Goal: Task Accomplishment & Management: Manage account settings

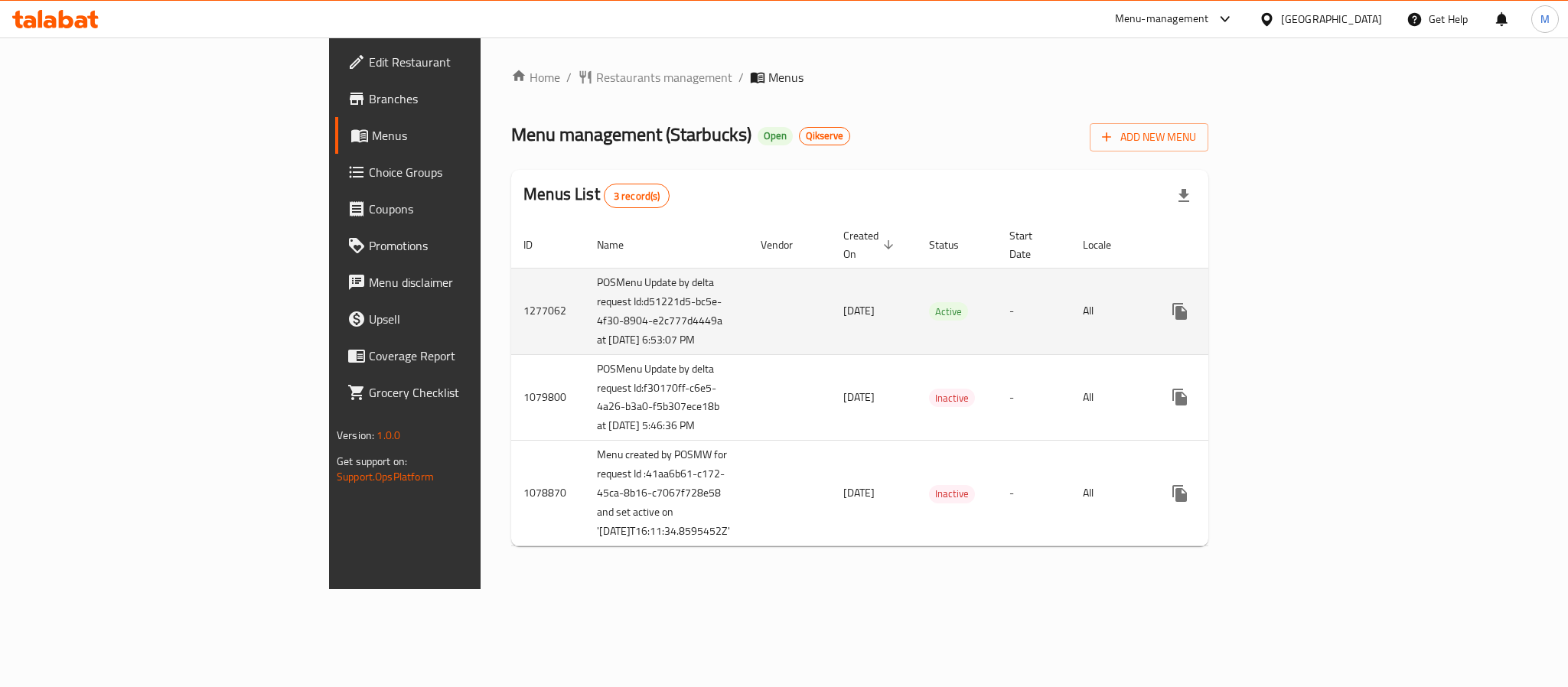
click at [1299, 310] on icon "enhanced table" at bounding box center [1290, 311] width 18 height 18
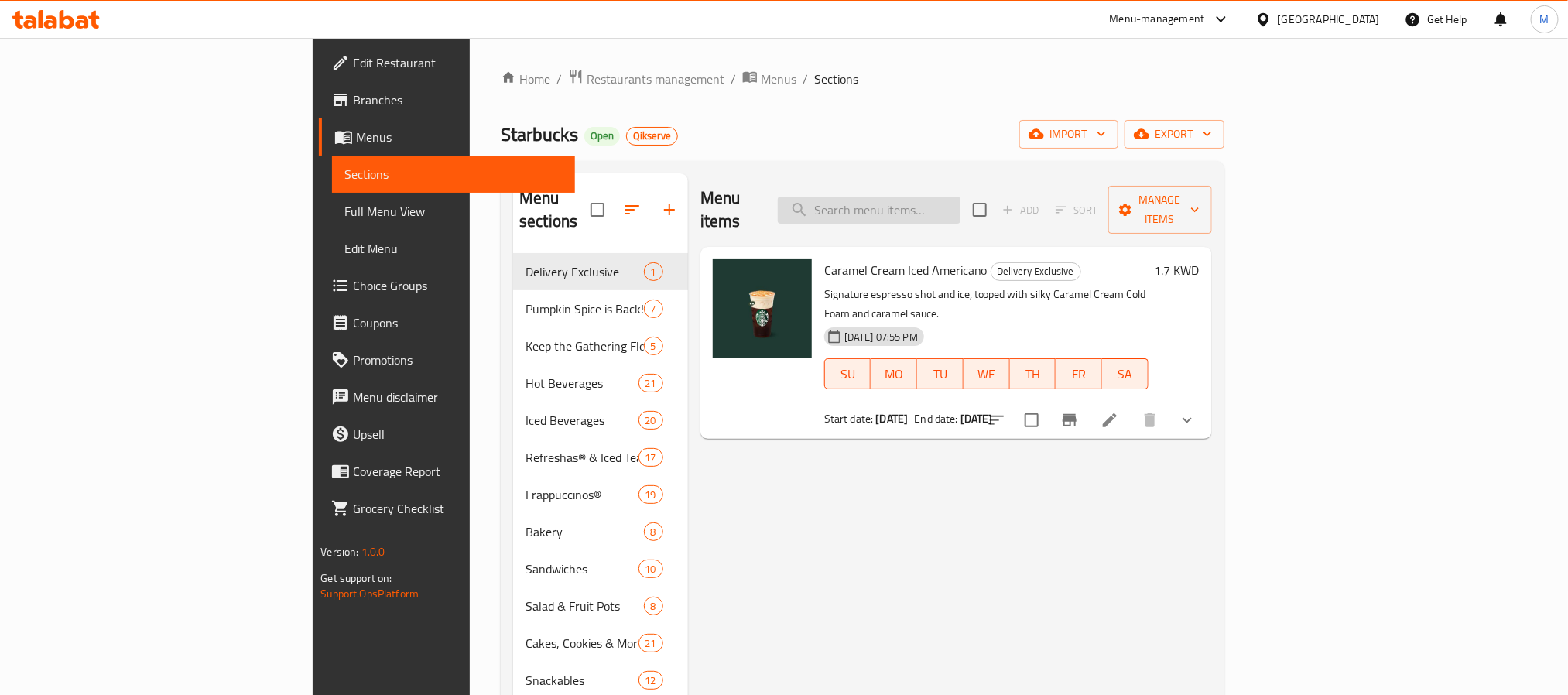
click at [960, 209] on input "search" at bounding box center [869, 210] width 183 height 28
paste input "Whole Bean Coffee Espresso Decaf 250g"
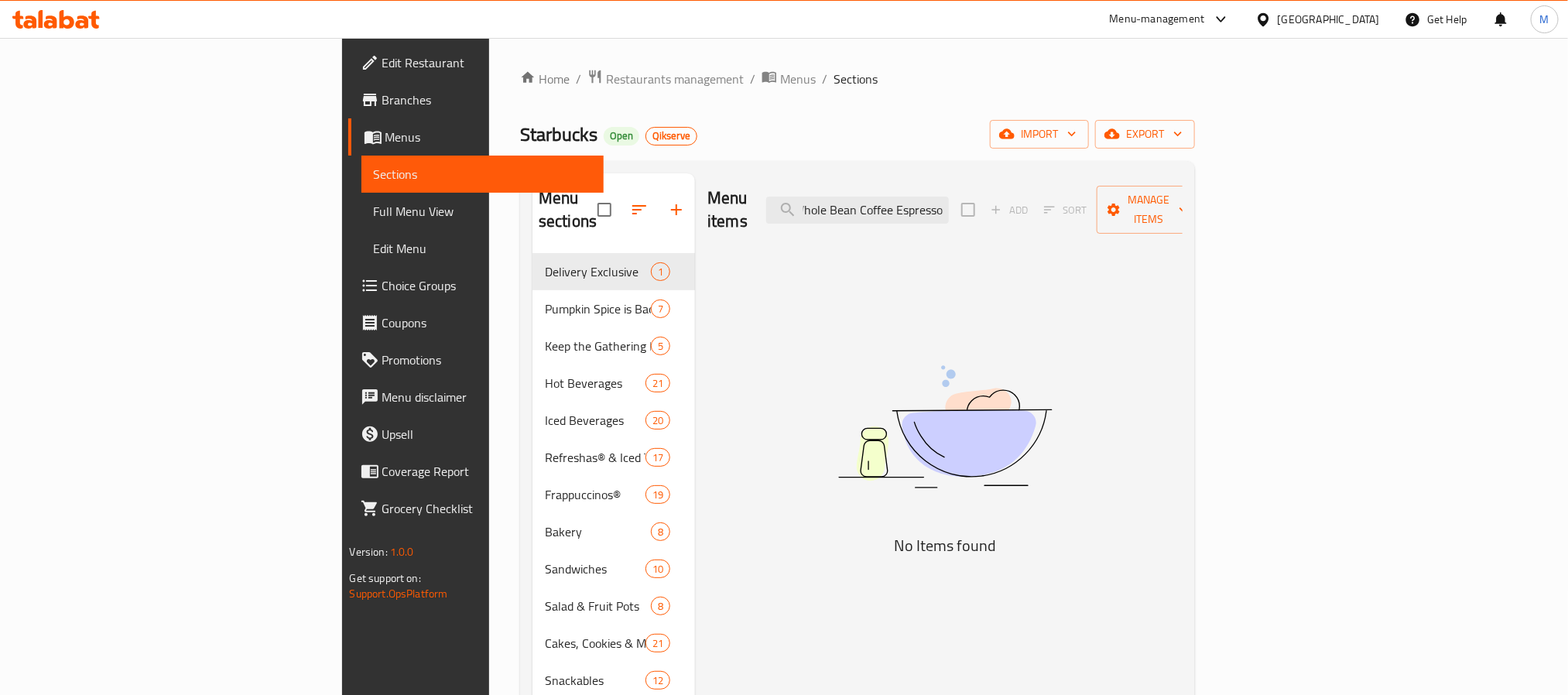
scroll to position [0, 33]
type input "Whole Bean Coffee Espresso"
click at [785, 299] on div "Menu items Whole Bean Coffee Espresso Add Sort Manage items No Items found" at bounding box center [939, 521] width 488 height 695
click at [606, 70] on span "Restaurants management" at bounding box center [674, 79] width 138 height 18
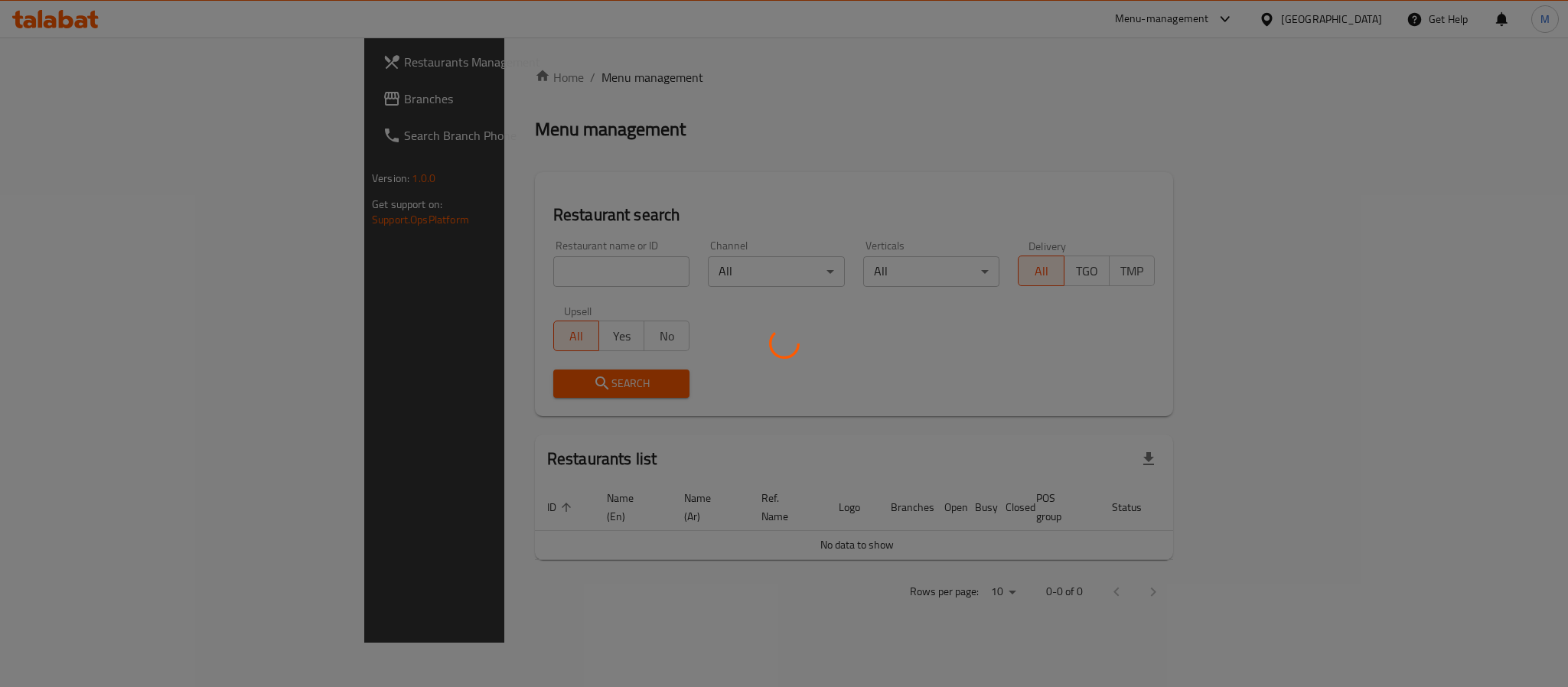
click at [550, 275] on div at bounding box center [784, 344] width 1568 height 687
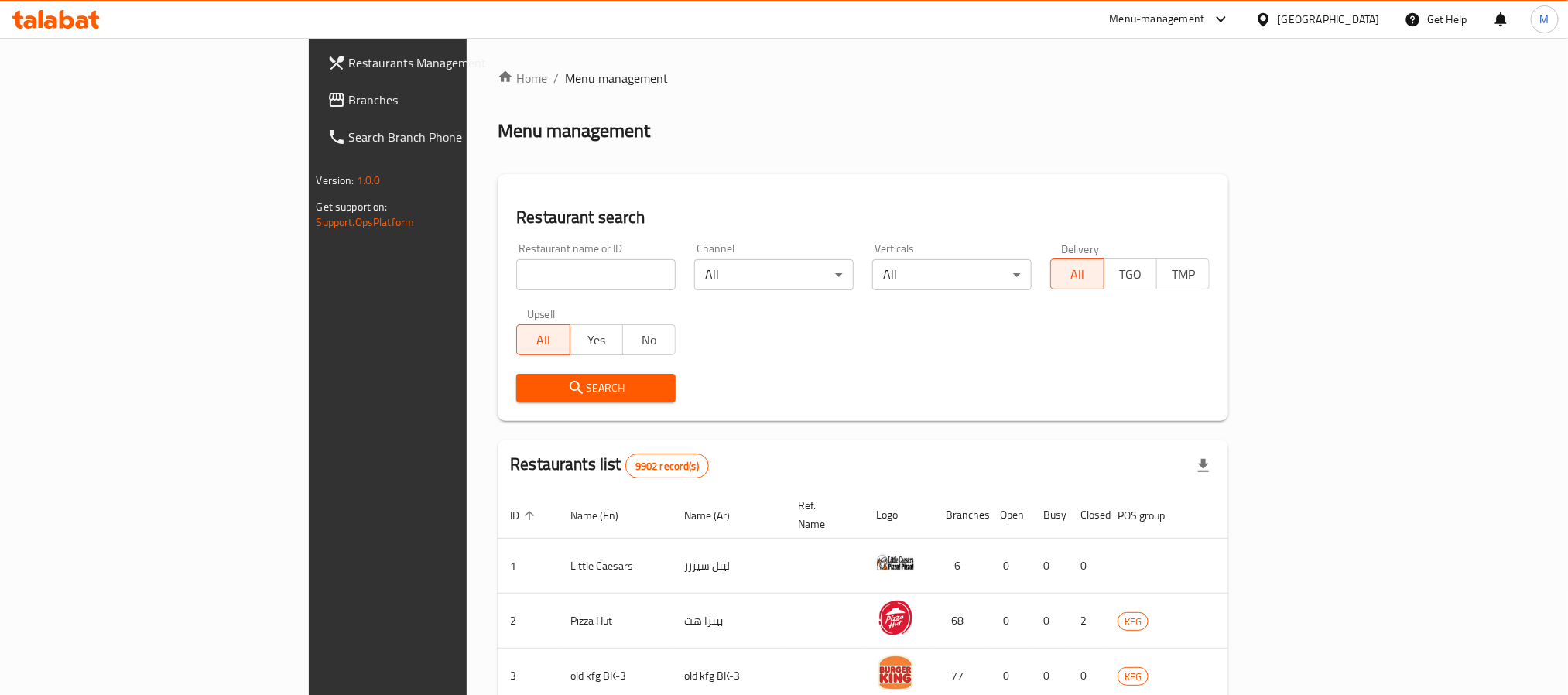
click at [556, 278] on input "search" at bounding box center [595, 274] width 159 height 31
paste input "647213"
type input "647213"
click button "Search" at bounding box center [595, 388] width 159 height 28
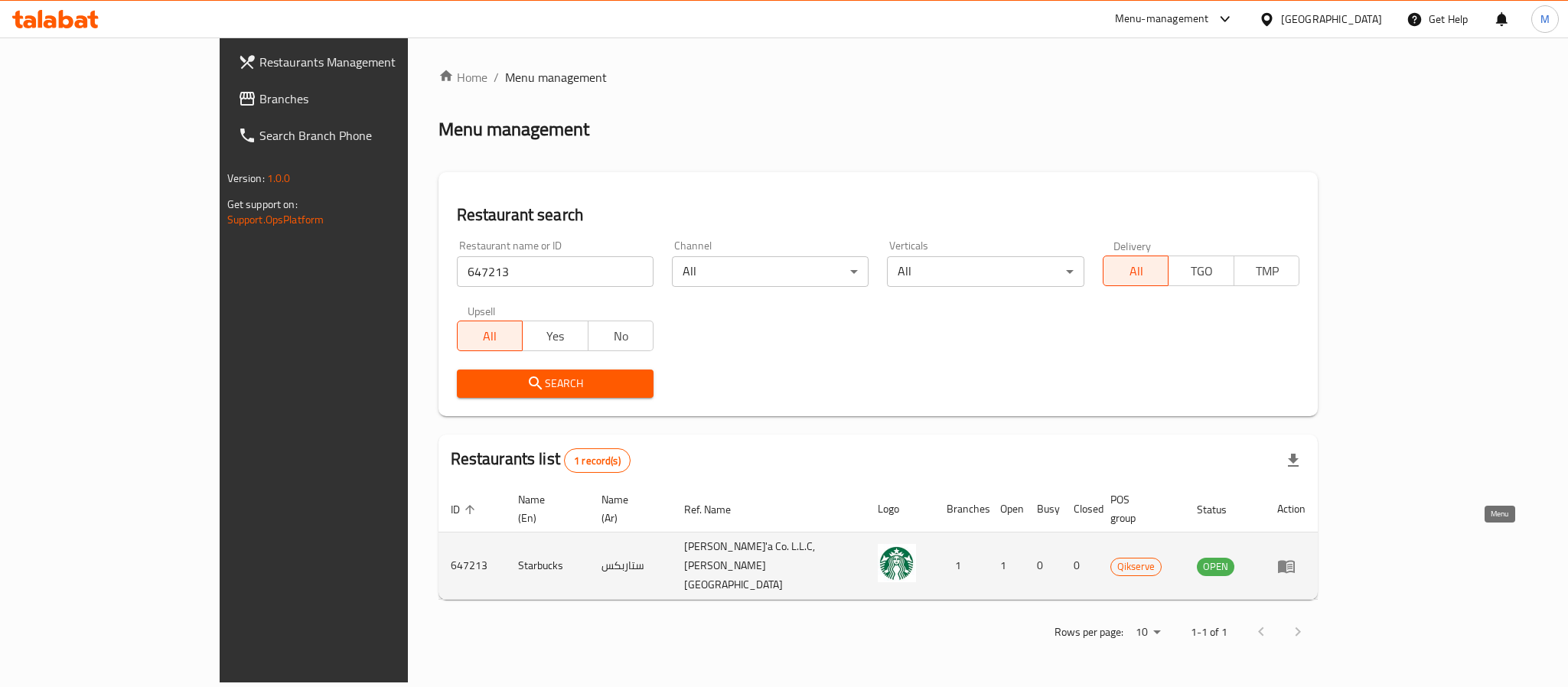
click at [1294, 560] on icon "enhanced table" at bounding box center [1286, 567] width 16 height 13
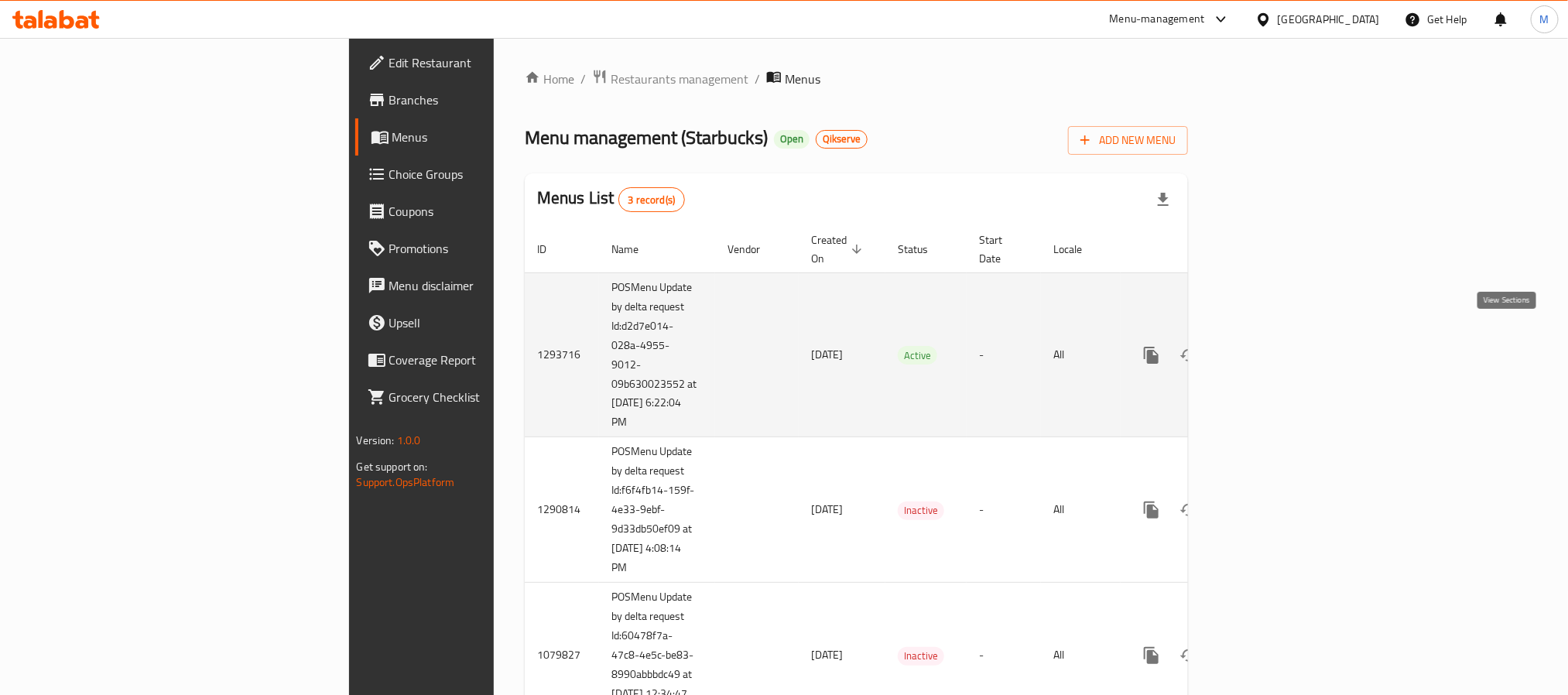
click at [1282, 337] on link "enhanced table" at bounding box center [1263, 355] width 38 height 38
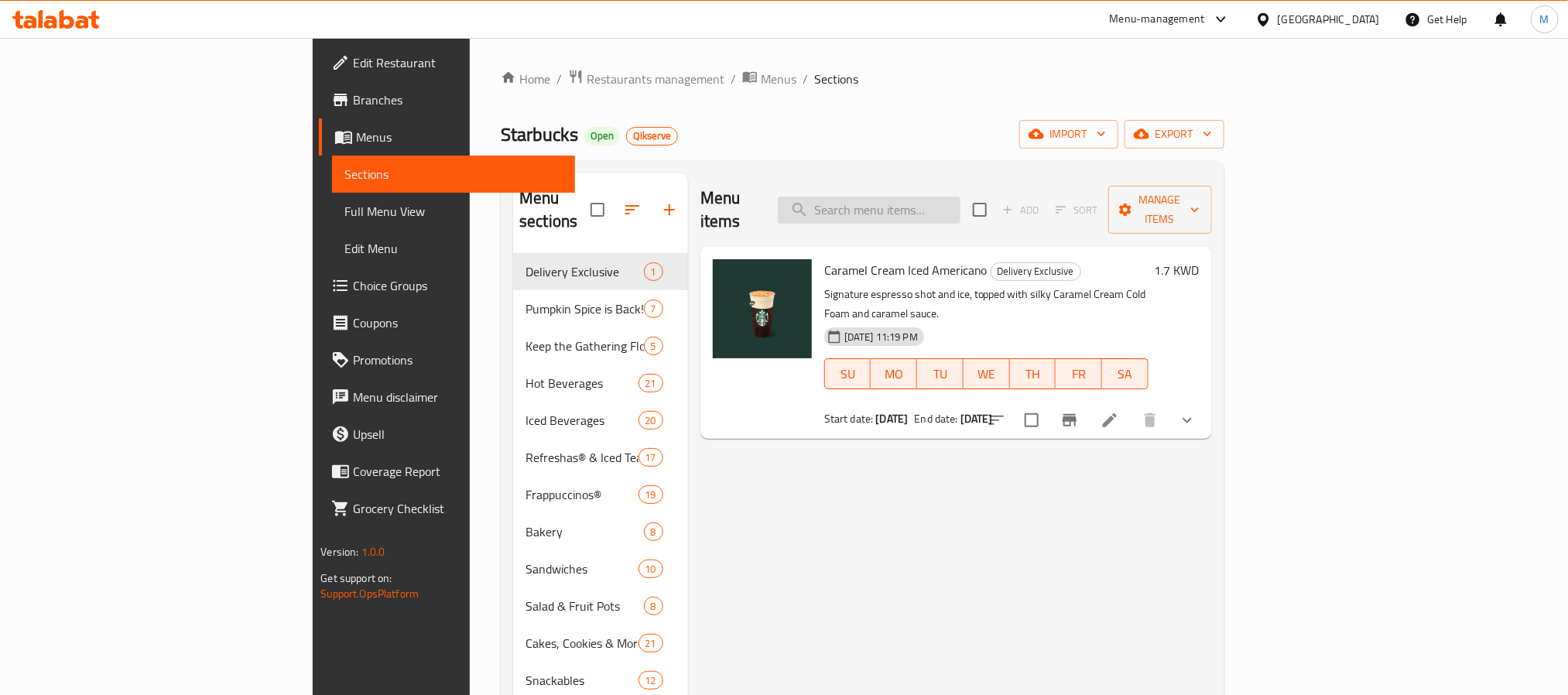
click at [960, 197] on input "search" at bounding box center [869, 210] width 183 height 28
paste input "Whole Bean Coffee Espresso Decaf 250g"
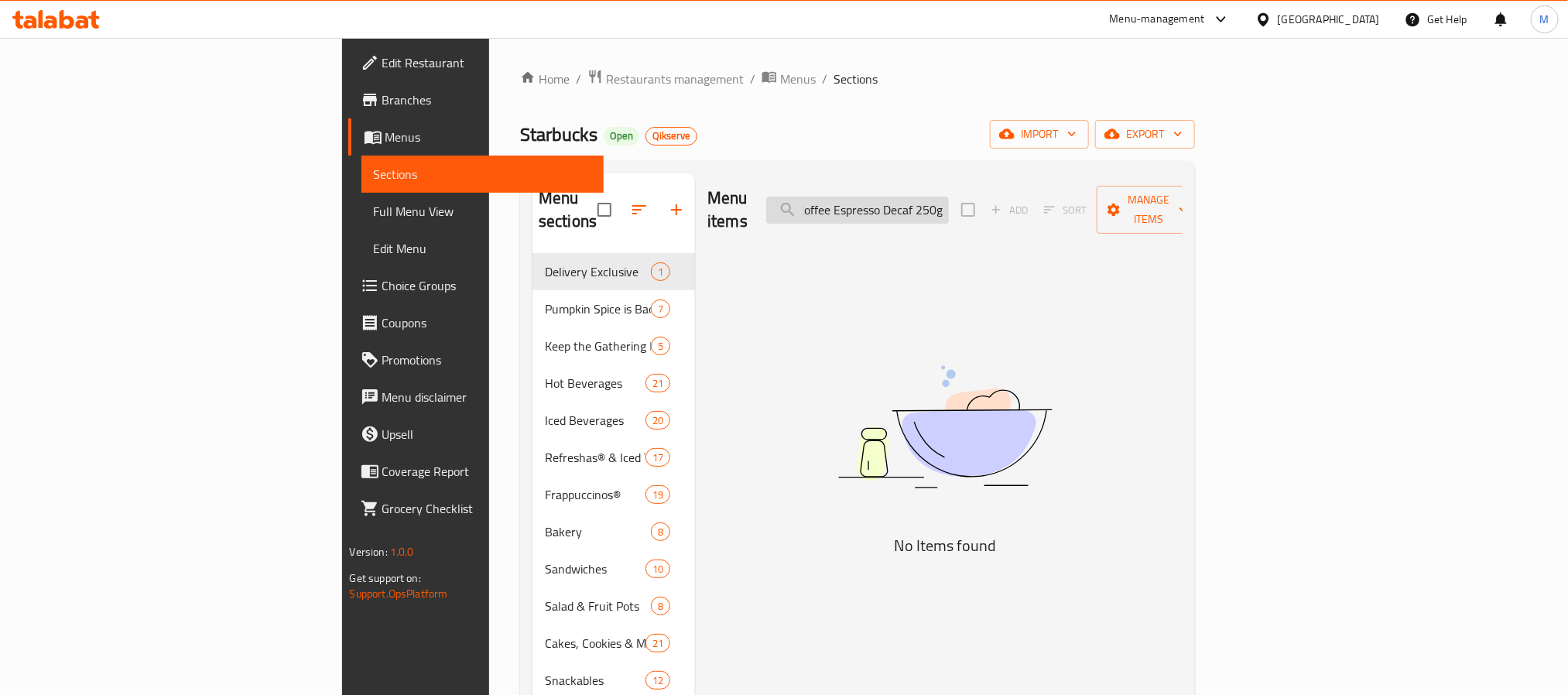
click at [909, 197] on input "Whole Bean Coffee Espresso Decaf 250g" at bounding box center [857, 210] width 183 height 28
click at [931, 197] on input "Whole Bean Coffee Espresso Decaf 250g" at bounding box center [857, 210] width 183 height 28
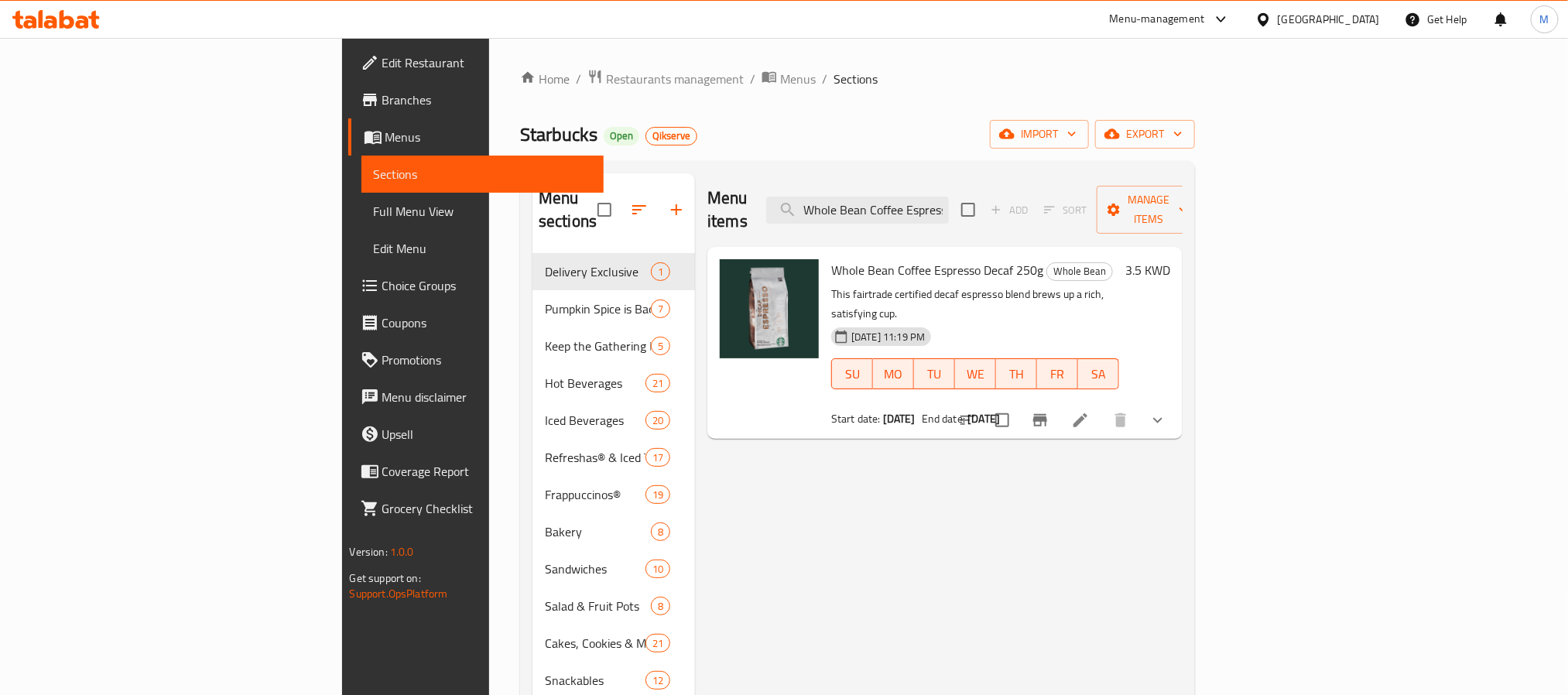
type input "Whole Bean Coffee Espresso Decaf 250g"
click at [606, 87] on span "Restaurants management" at bounding box center [674, 79] width 138 height 18
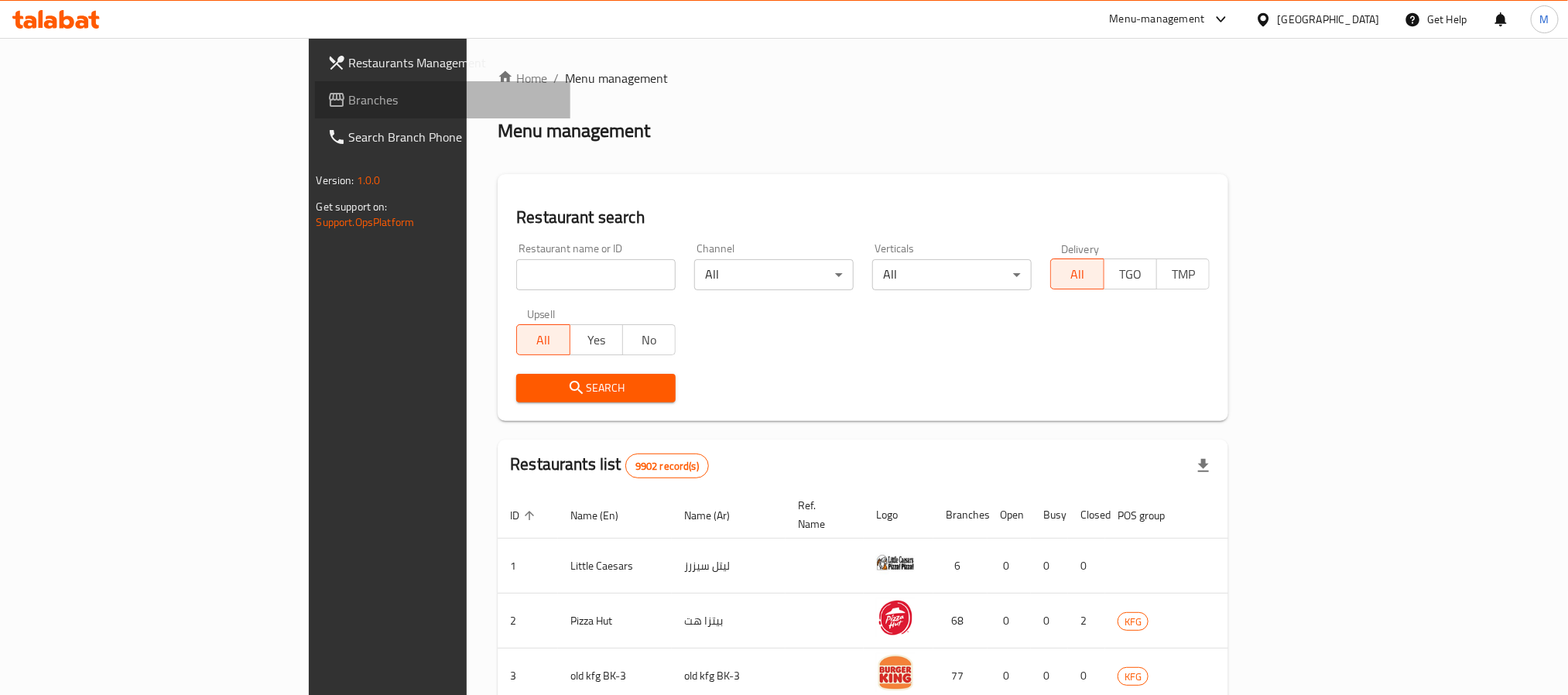
click at [349, 98] on span "Branches" at bounding box center [453, 100] width 209 height 18
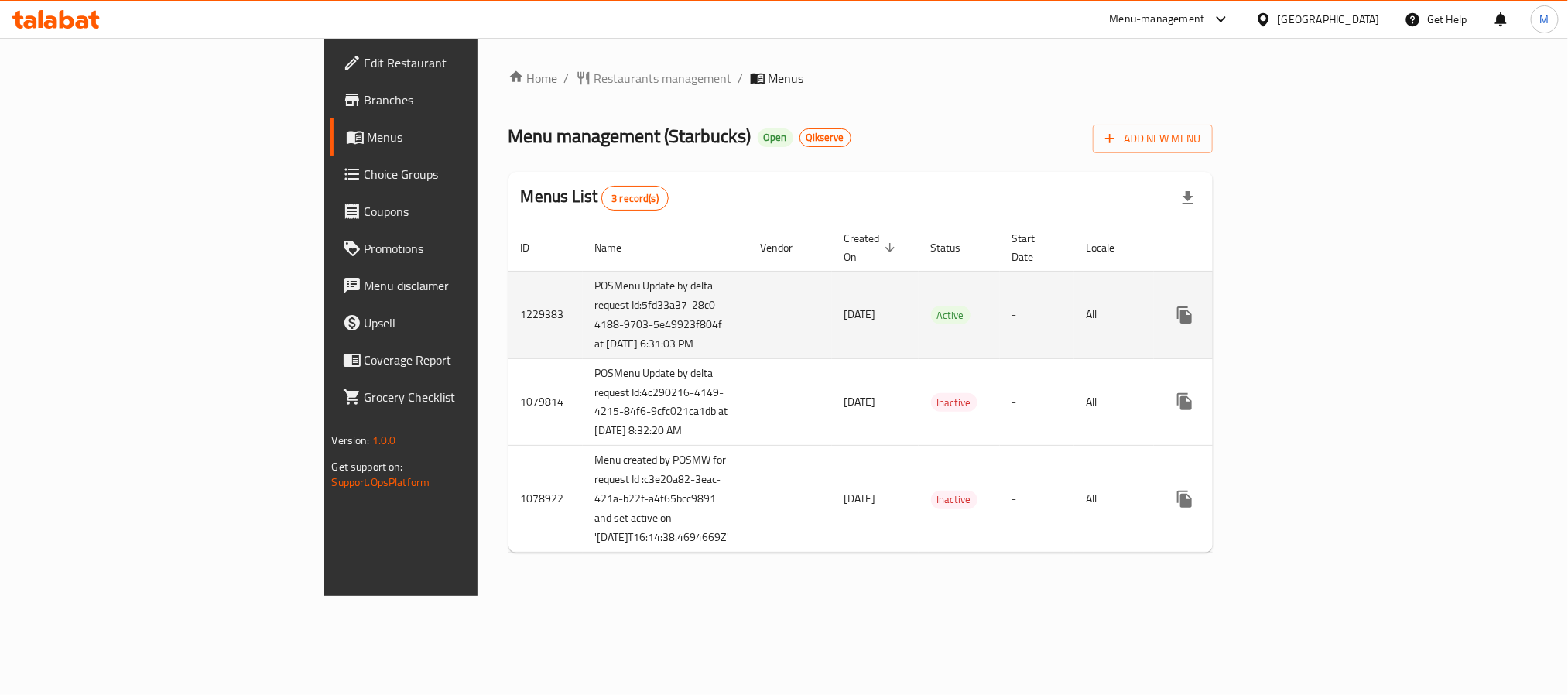
click at [1315, 307] on link "enhanced table" at bounding box center [1296, 315] width 38 height 38
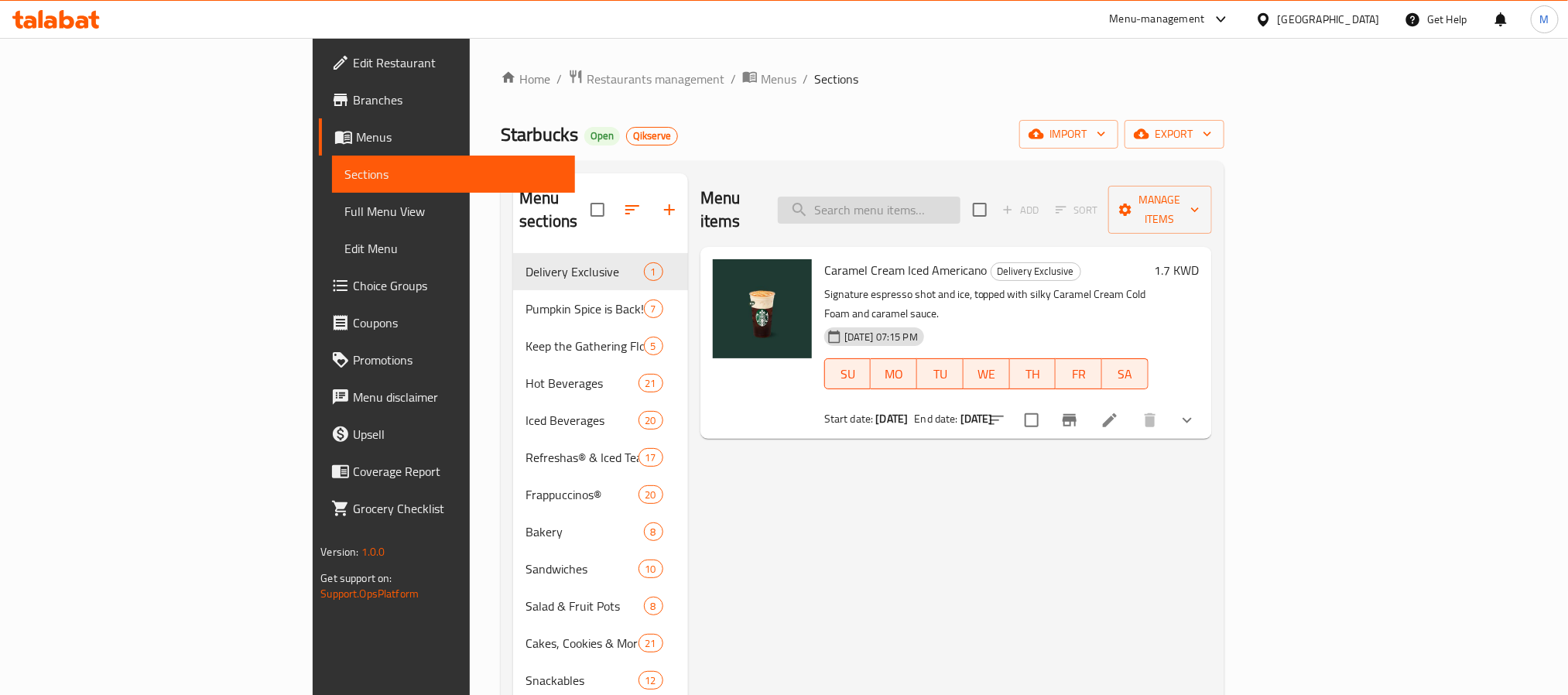
click at [960, 212] on input "search" at bounding box center [869, 210] width 183 height 28
paste input "Whole Bean Coffee Espresso Decaf 250g"
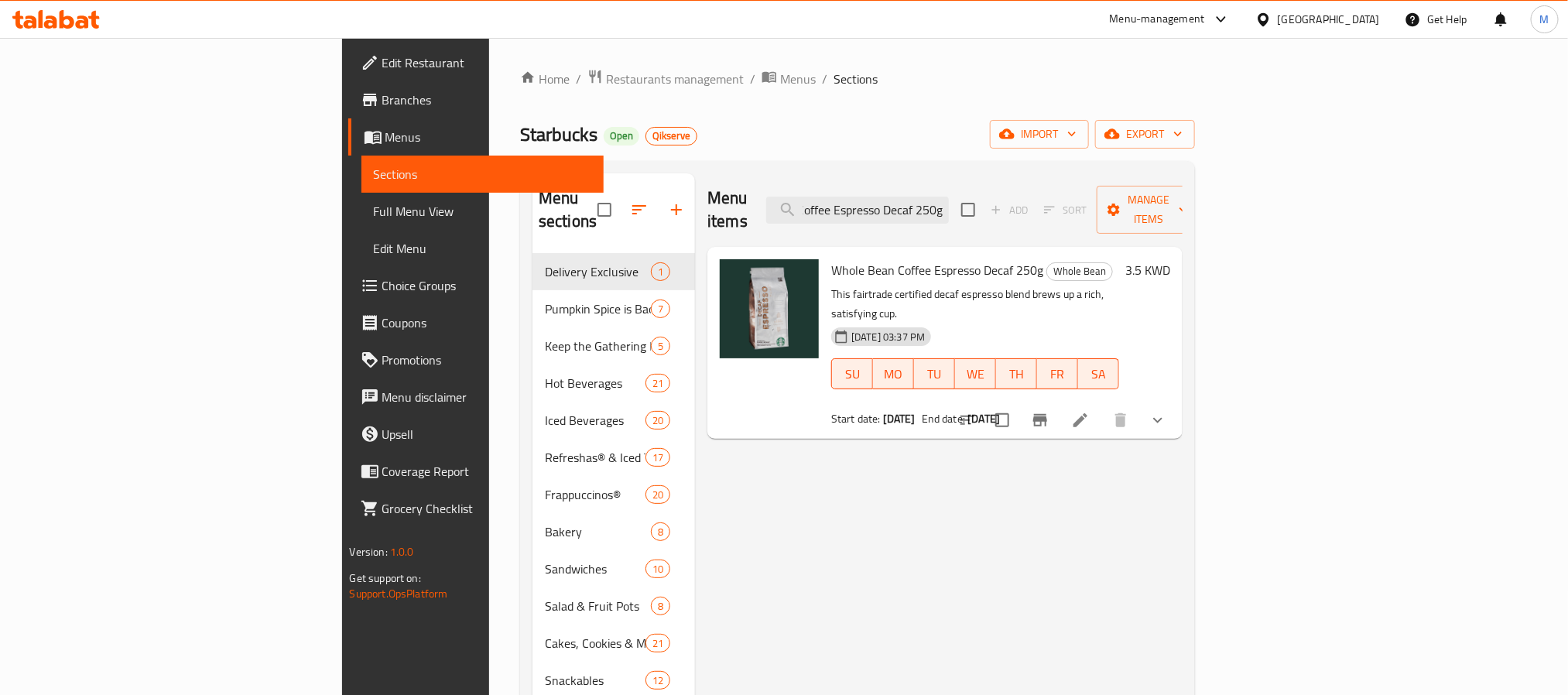
type input "Whole Bean Coffee Espresso Decaf 250g"
drag, startPoint x: 957, startPoint y: 239, endPoint x: 742, endPoint y: 244, distance: 215.1
click at [825, 253] on div "Whole Bean Coffee Espresso Decaf 250g Whole Bean This fairtrade certified decaf…" at bounding box center [975, 342] width 300 height 179
copy span "Whole Bean Coffee Espresso Decaf 250g"
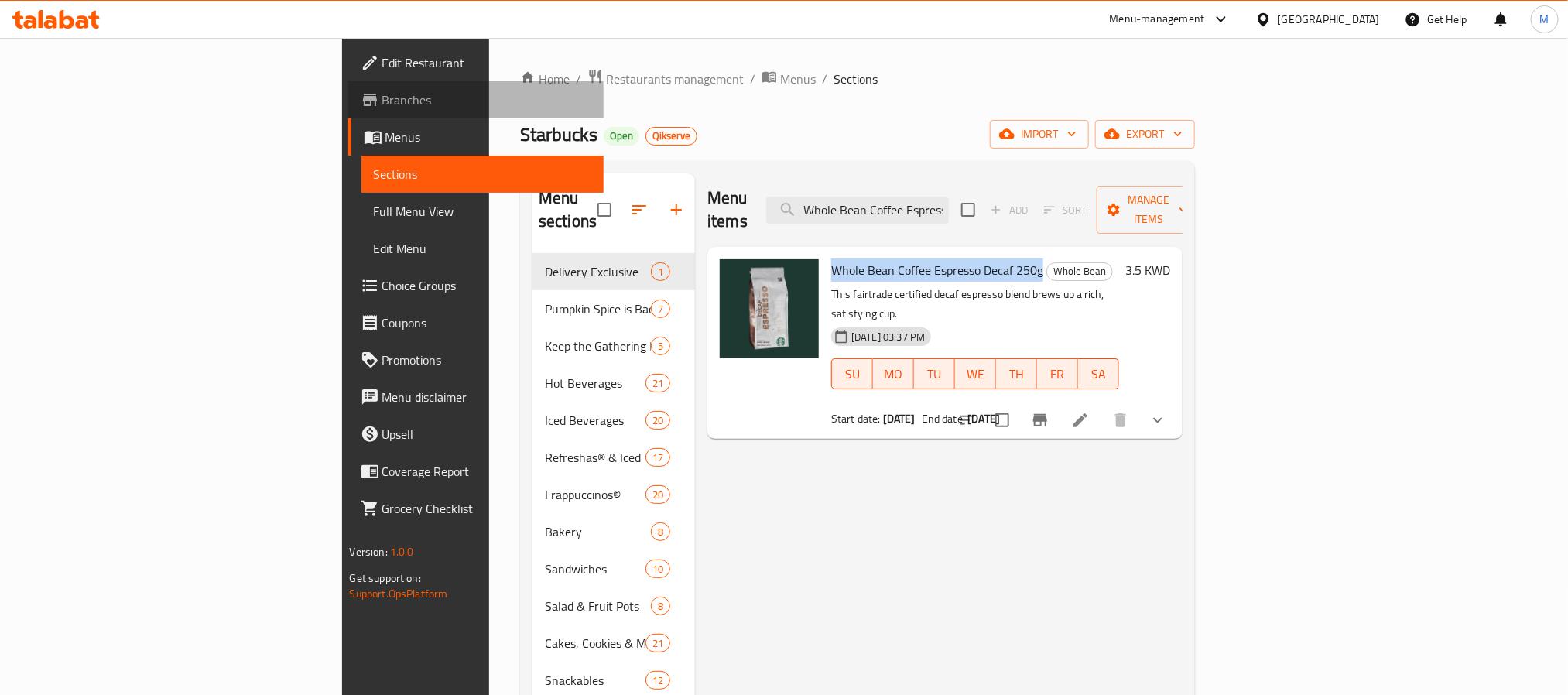
click at [383, 98] on span "Branches" at bounding box center [487, 100] width 209 height 18
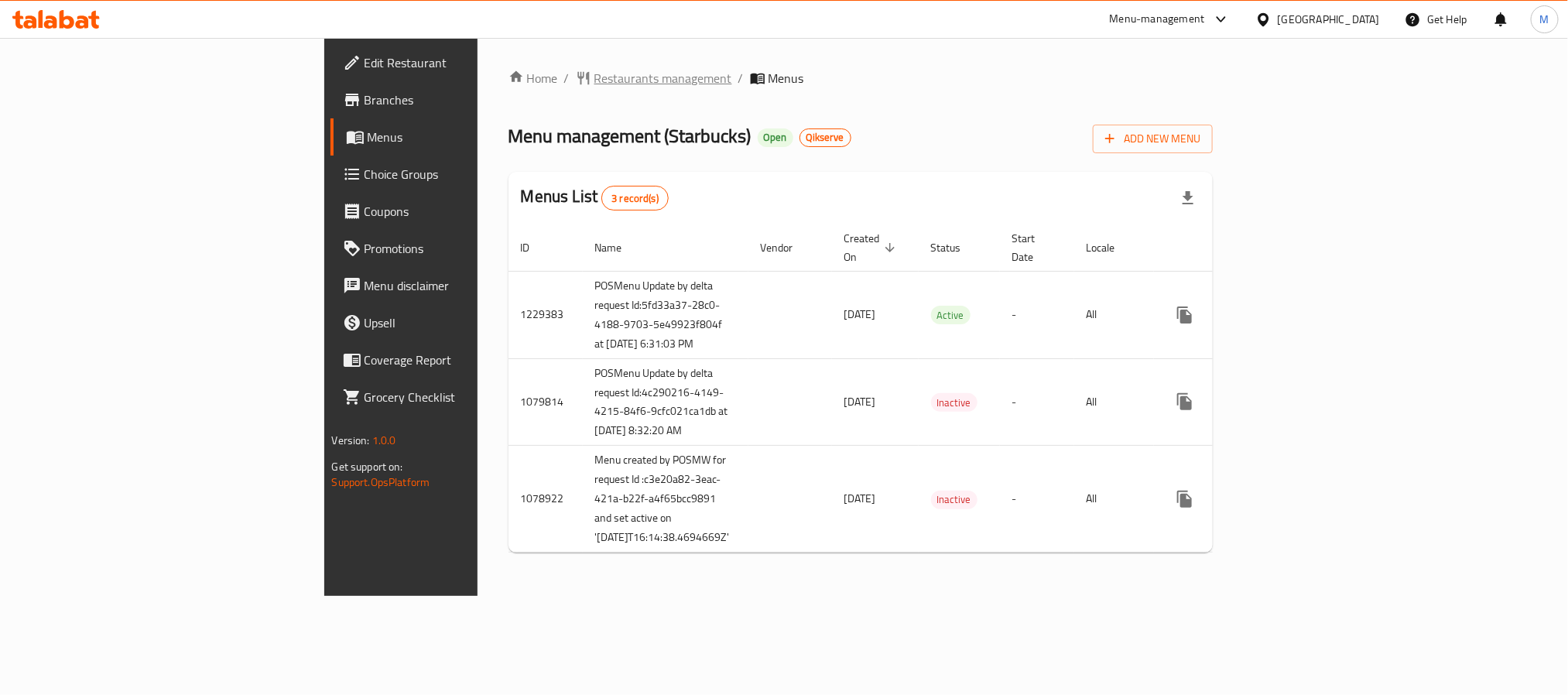
click at [594, 82] on span "Restaurants management" at bounding box center [663, 78] width 138 height 18
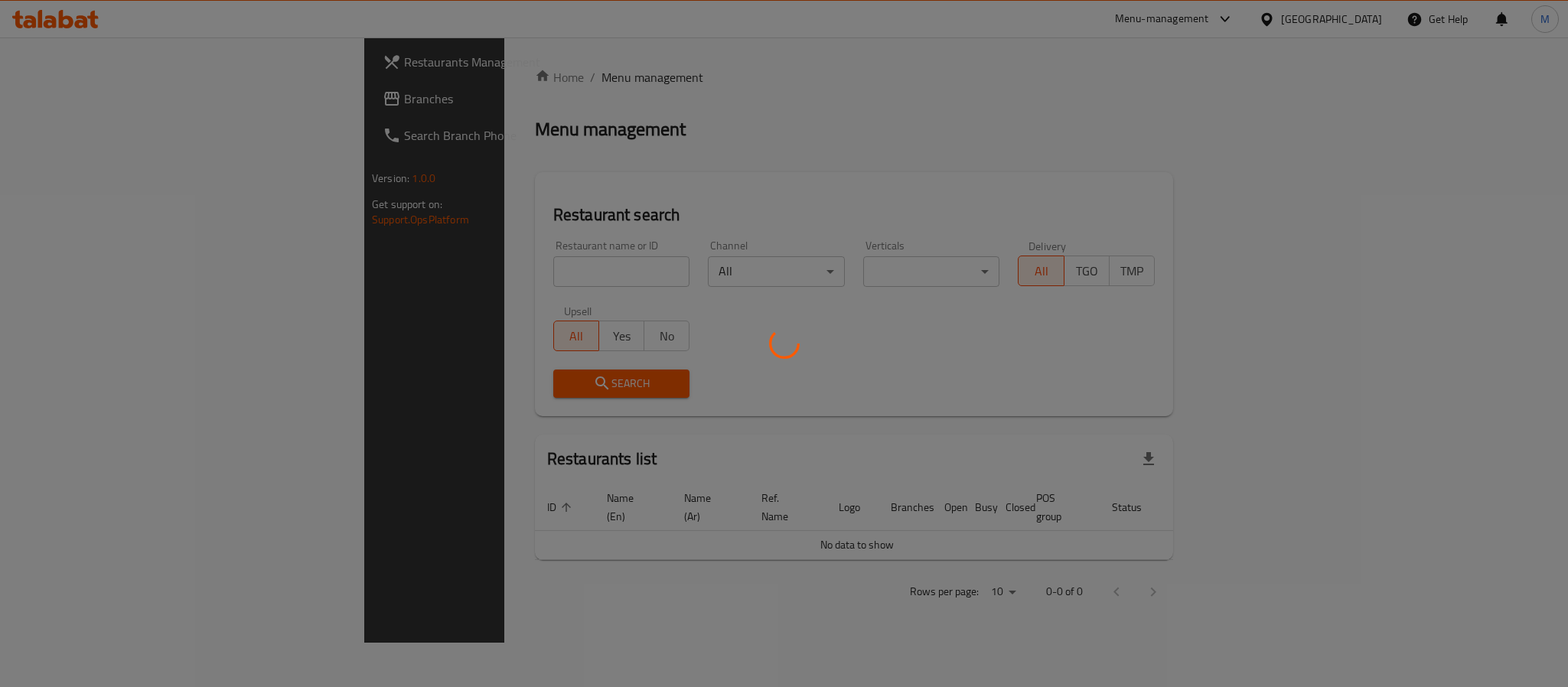
click at [35, 115] on div at bounding box center [784, 344] width 1568 height 687
click at [49, 105] on div at bounding box center [784, 344] width 1568 height 687
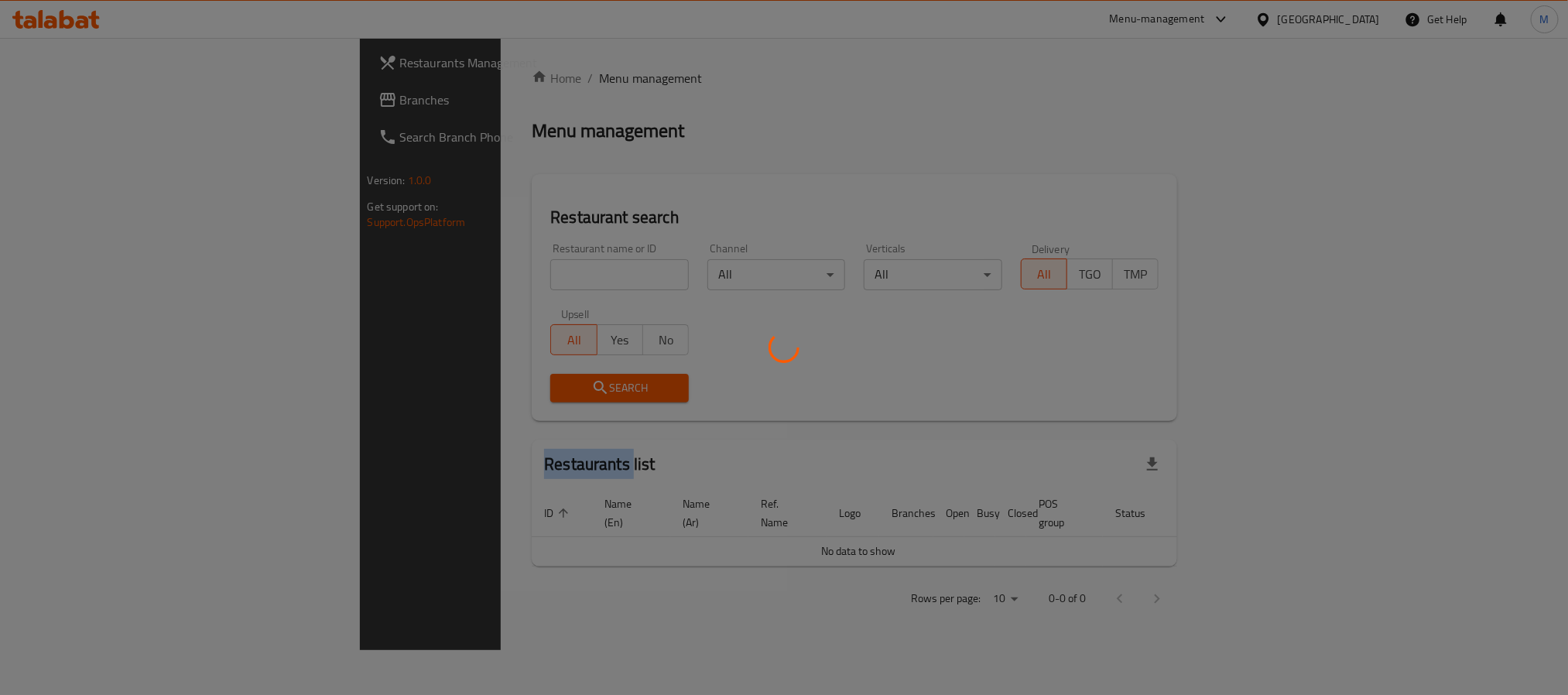
click at [49, 107] on div at bounding box center [784, 348] width 1568 height 695
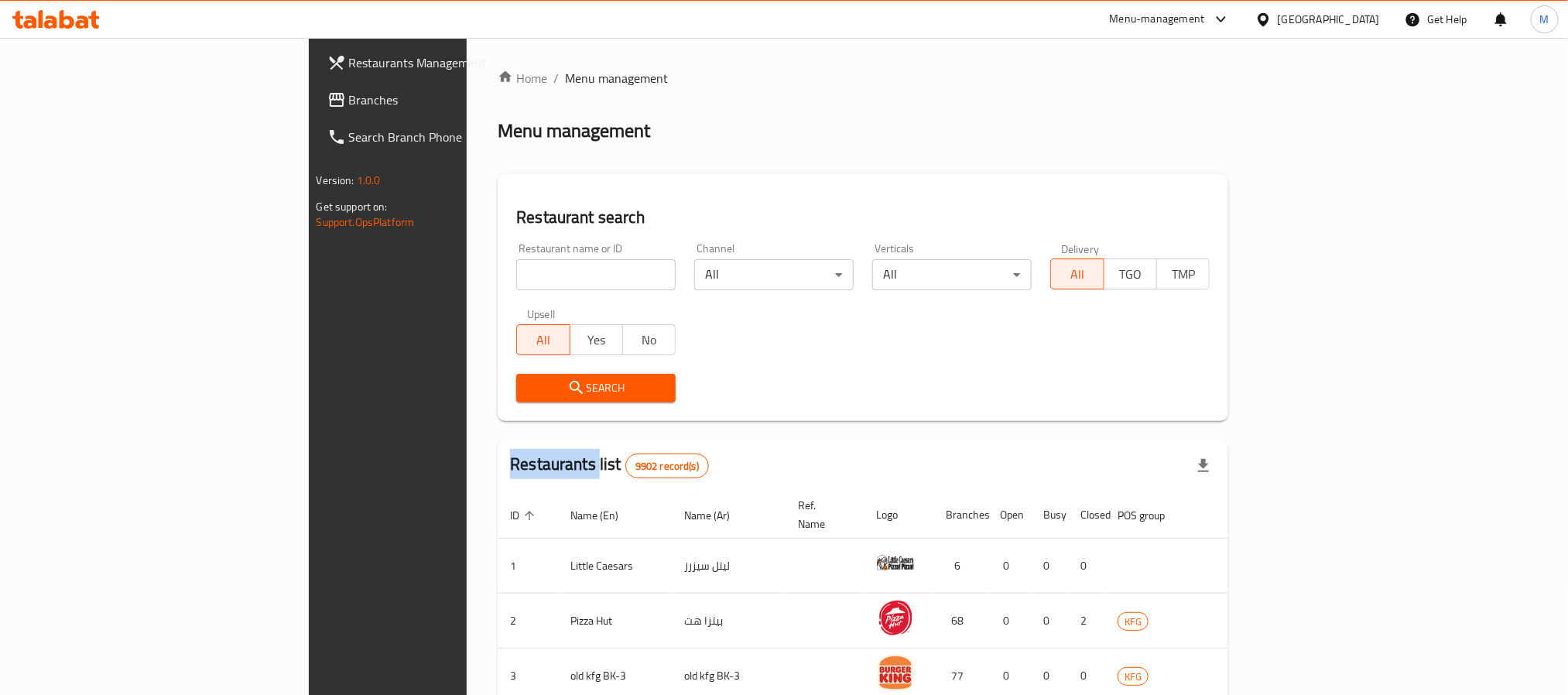
click at [349, 107] on span "Branches" at bounding box center [453, 100] width 209 height 18
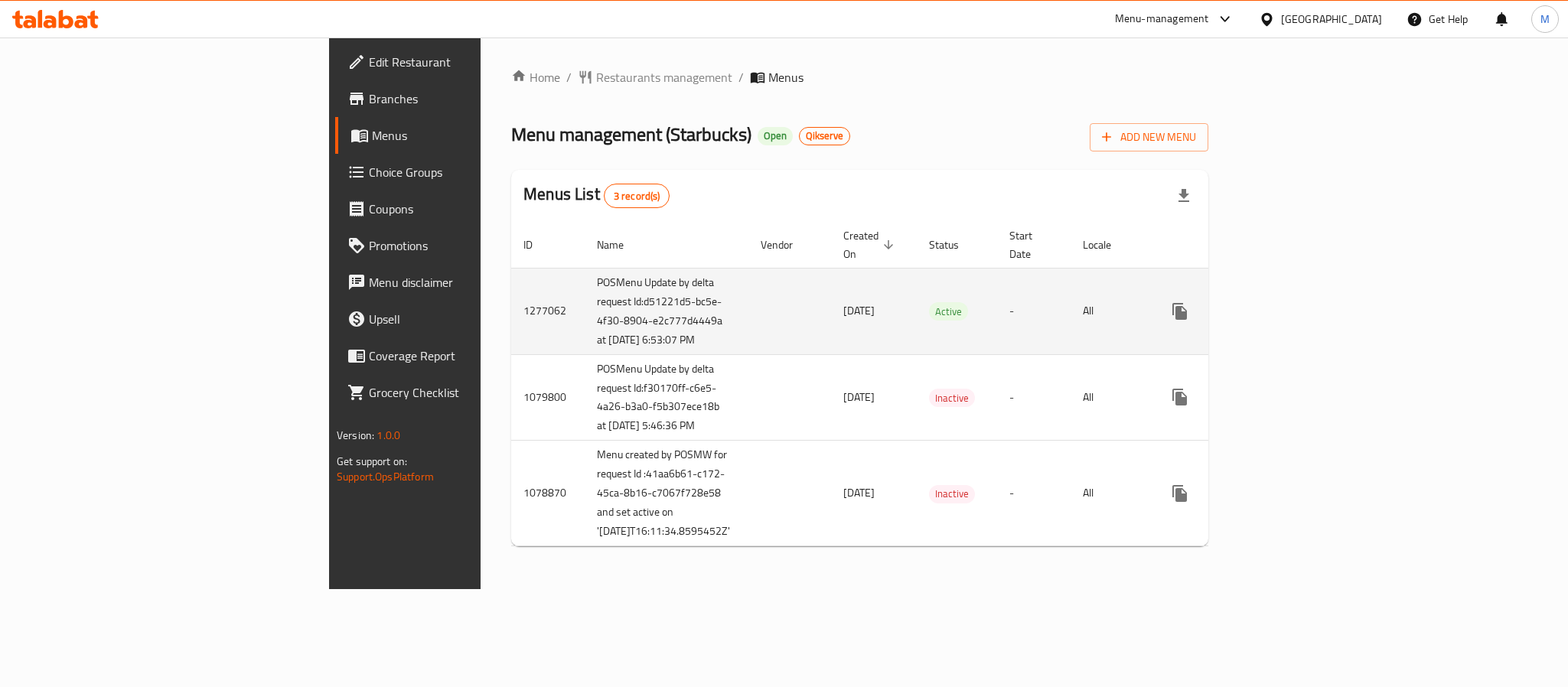
click at [1299, 313] on icon "enhanced table" at bounding box center [1290, 311] width 18 height 18
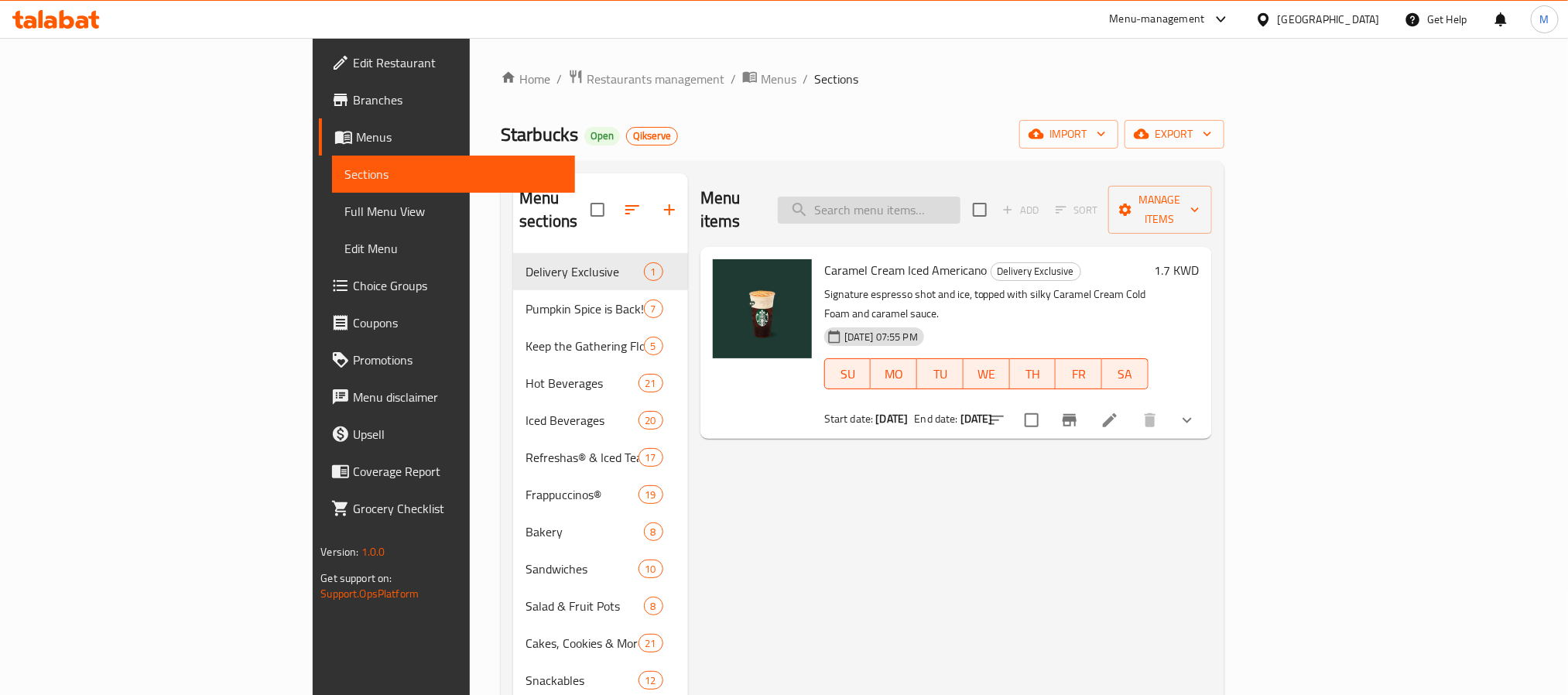
click at [960, 204] on input "search" at bounding box center [869, 210] width 183 height 28
paste input "Whole Bean Coffee Espresso Decaf 250g"
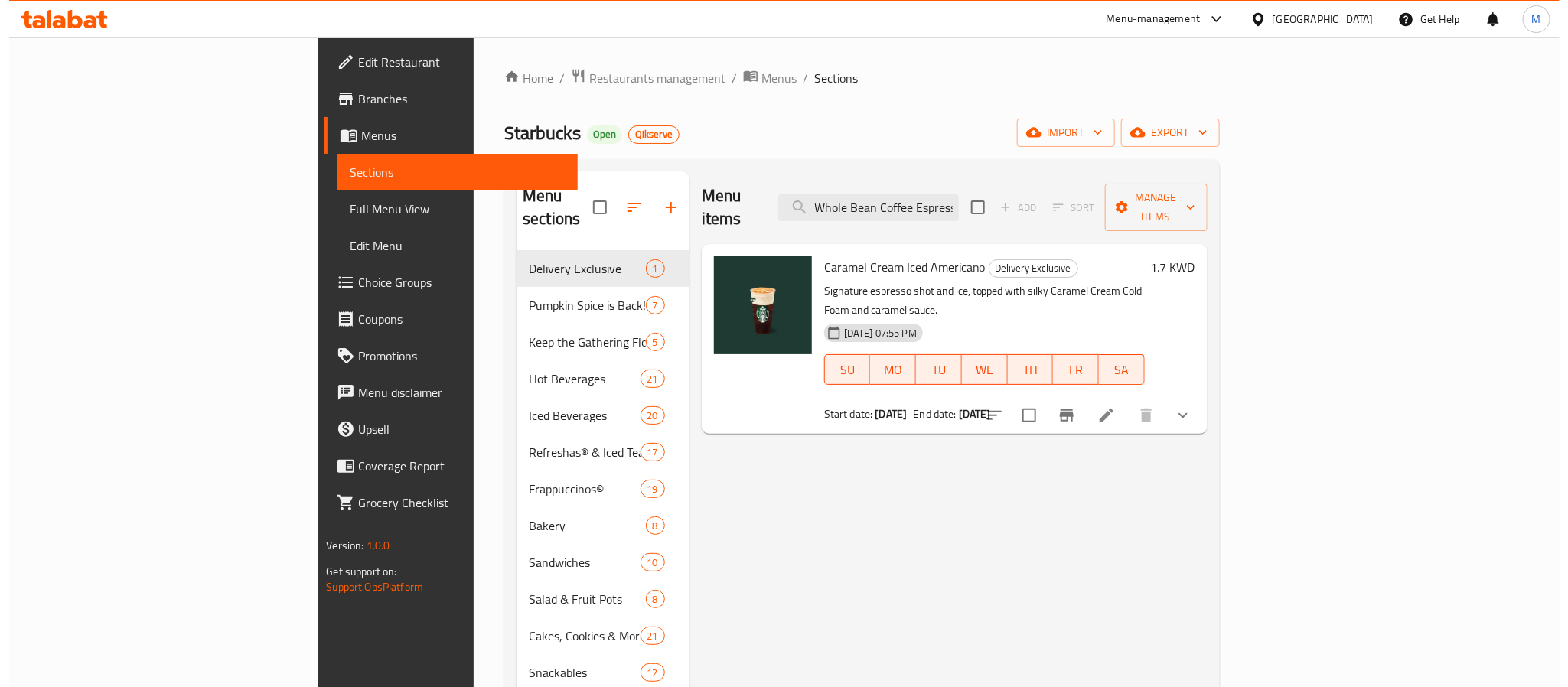
scroll to position [0, 72]
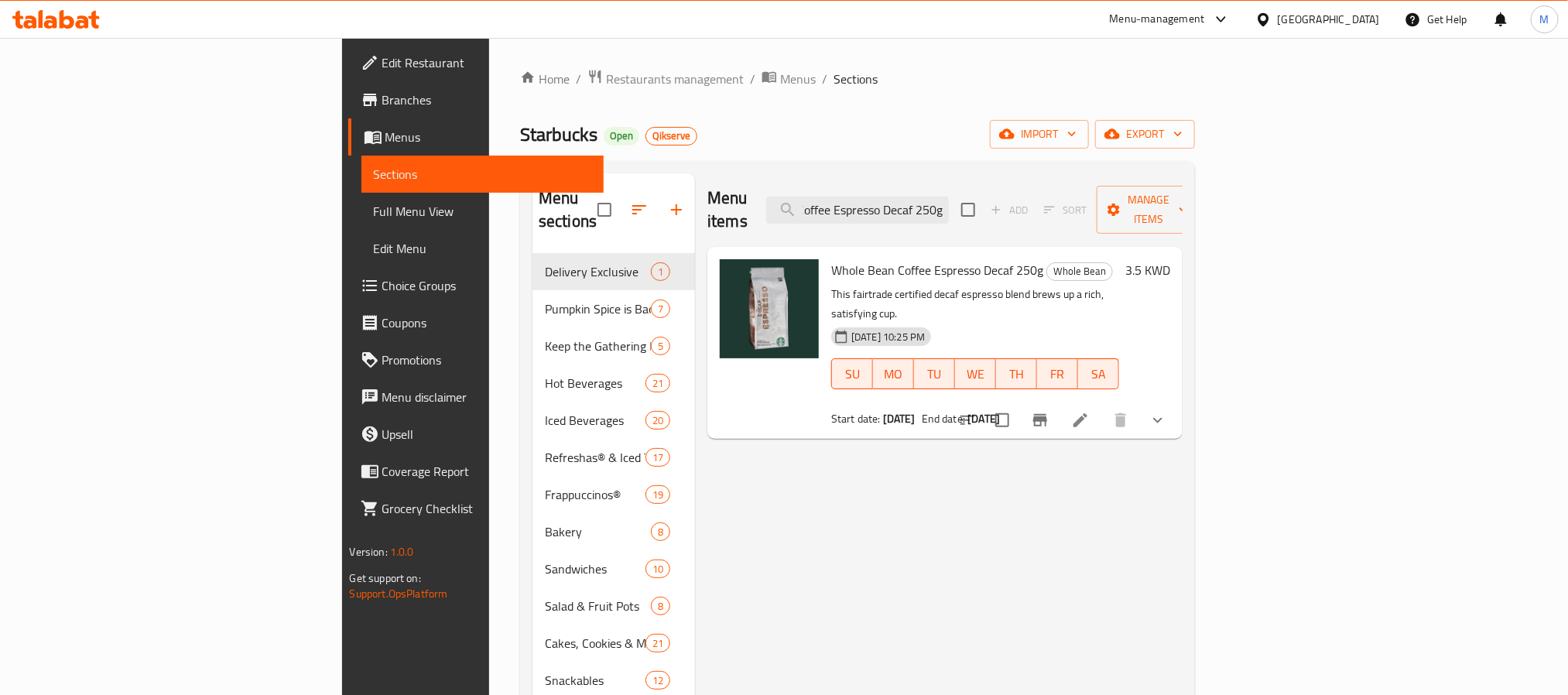
type input "Whole Bean Coffee Espresso Decaf 250g"
click at [1090, 411] on icon at bounding box center [1080, 420] width 18 height 18
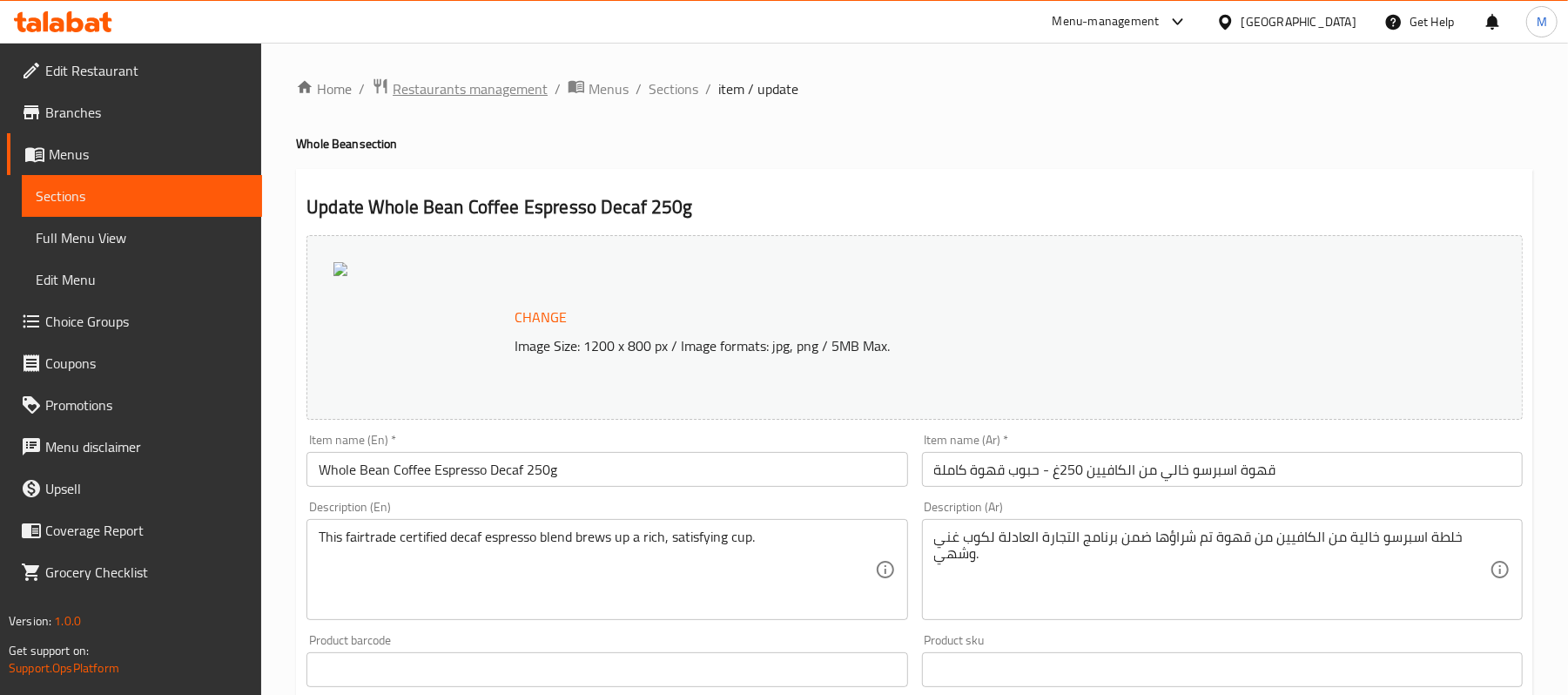
click at [499, 94] on span "Restaurants management" at bounding box center [470, 89] width 155 height 21
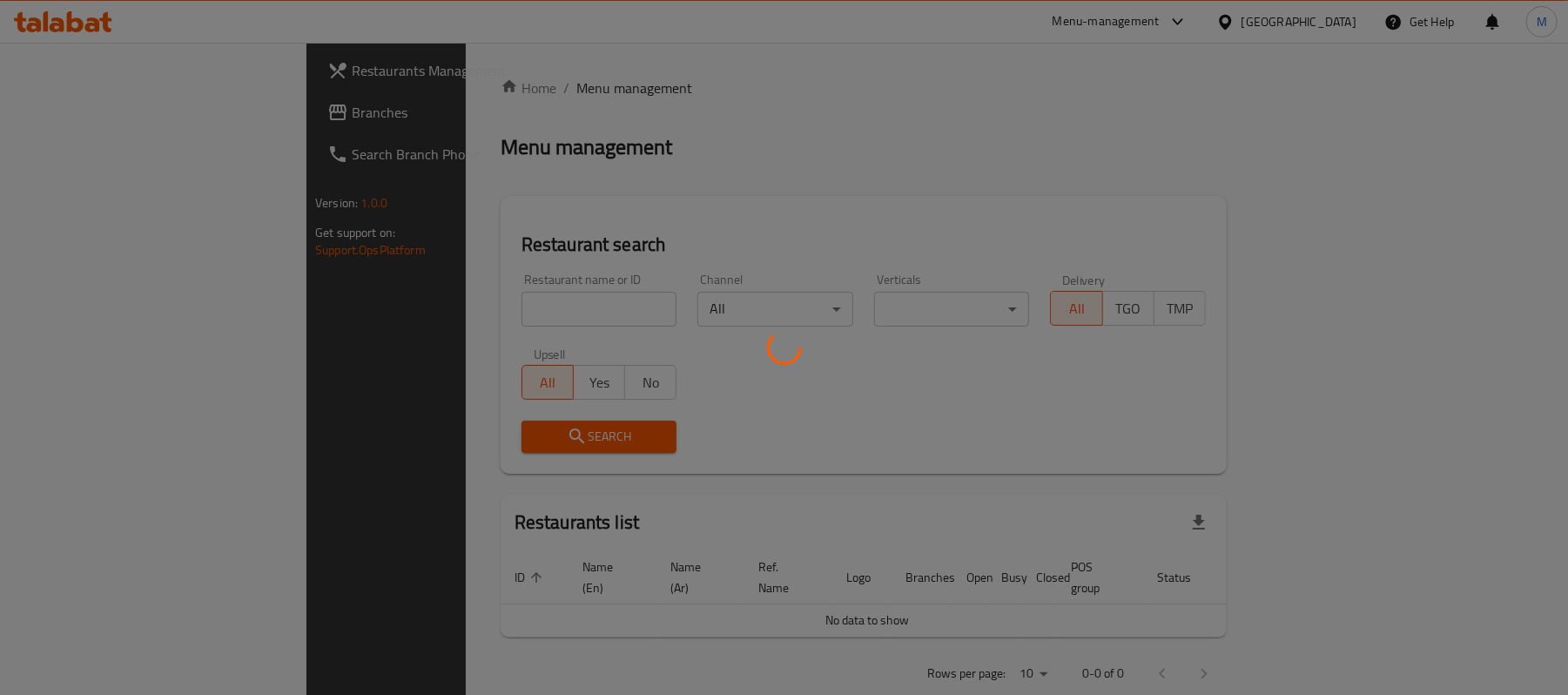
click at [45, 126] on div at bounding box center [784, 347] width 1568 height 695
click at [109, 112] on div at bounding box center [784, 347] width 1568 height 695
click at [109, 113] on div at bounding box center [784, 347] width 1568 height 695
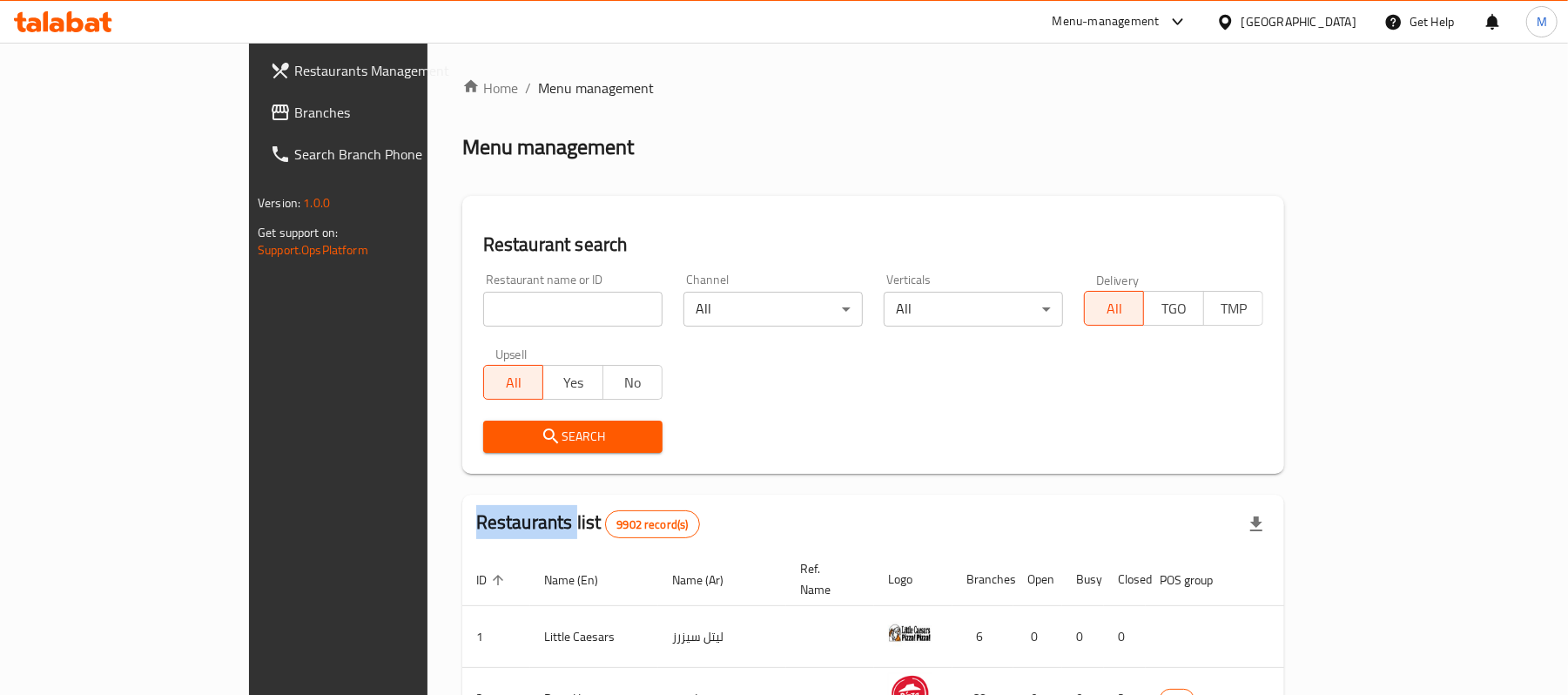
click at [294, 113] on span "Branches" at bounding box center [396, 113] width 203 height 21
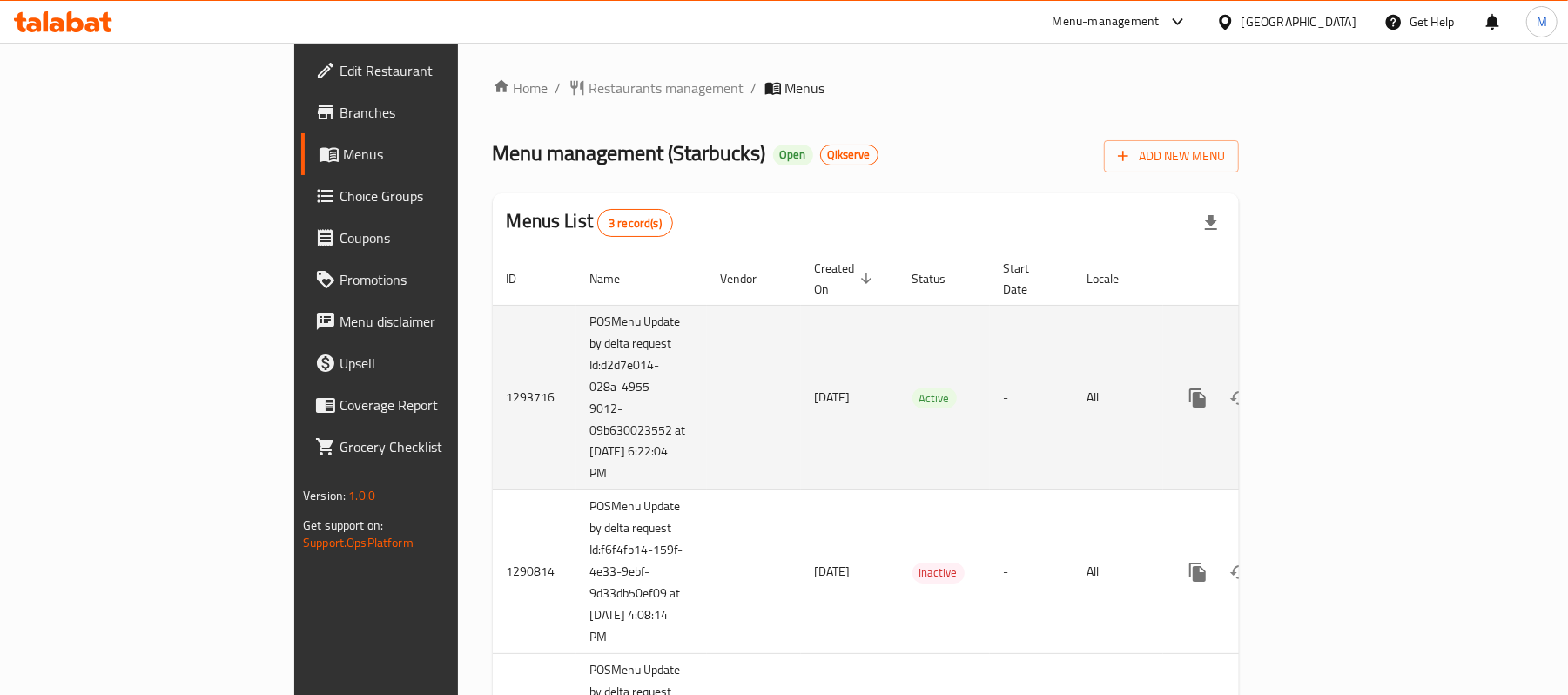
click at [1334, 387] on icon "enhanced table" at bounding box center [1323, 398] width 21 height 21
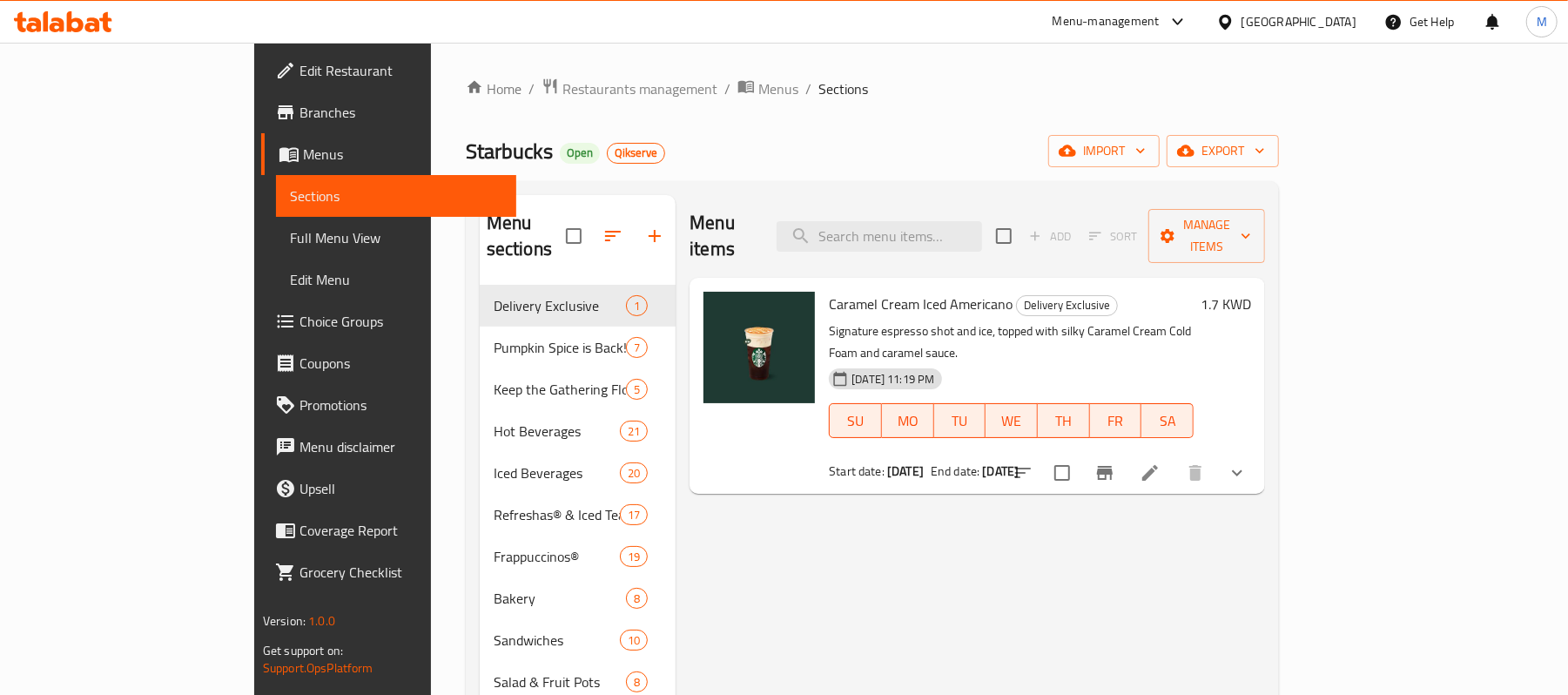
click at [935, 245] on div "Menu items Add Sort Manage items" at bounding box center [977, 236] width 576 height 83
paste input "Whole Bean Coffee Espresso Decaf 250g"
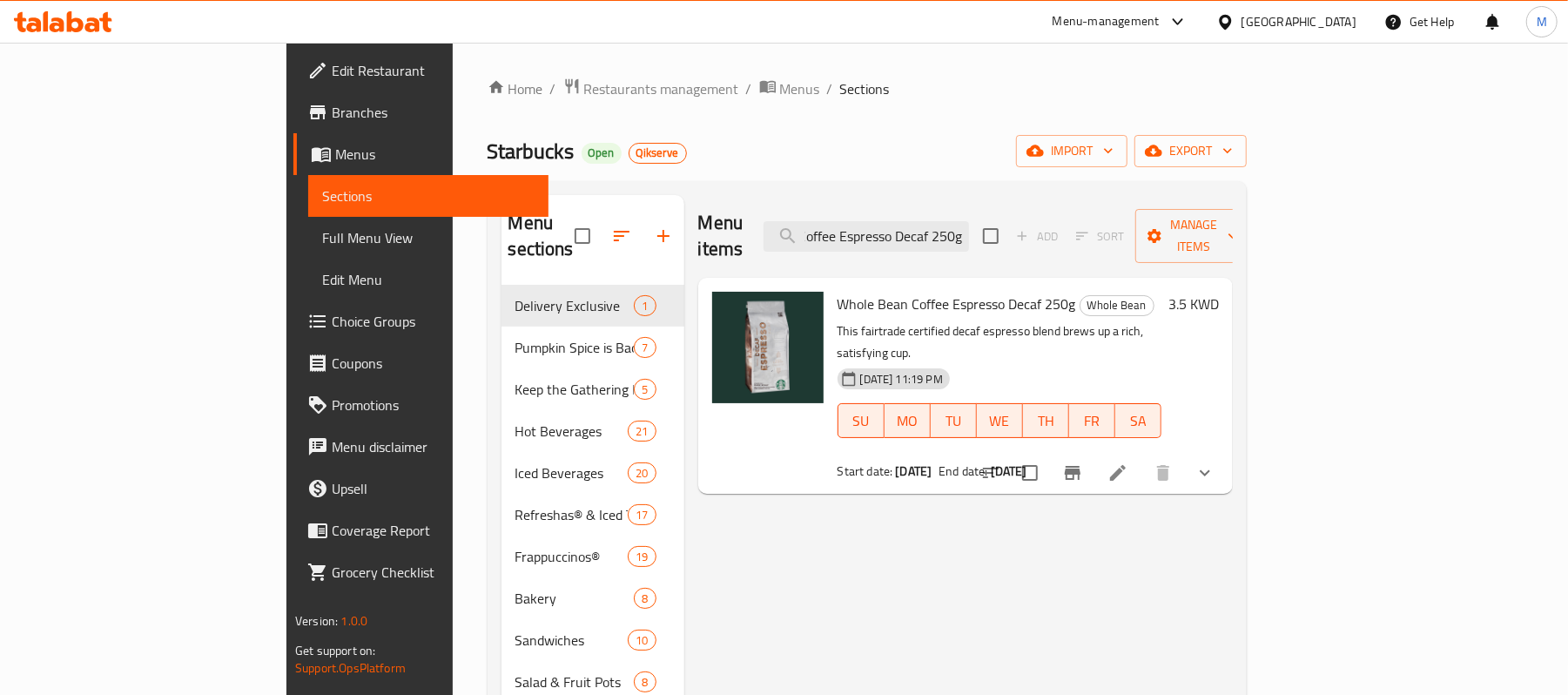
type input "Whole Bean Coffee Espresso Decaf 250g"
click at [1142, 458] on li at bounding box center [1118, 473] width 49 height 31
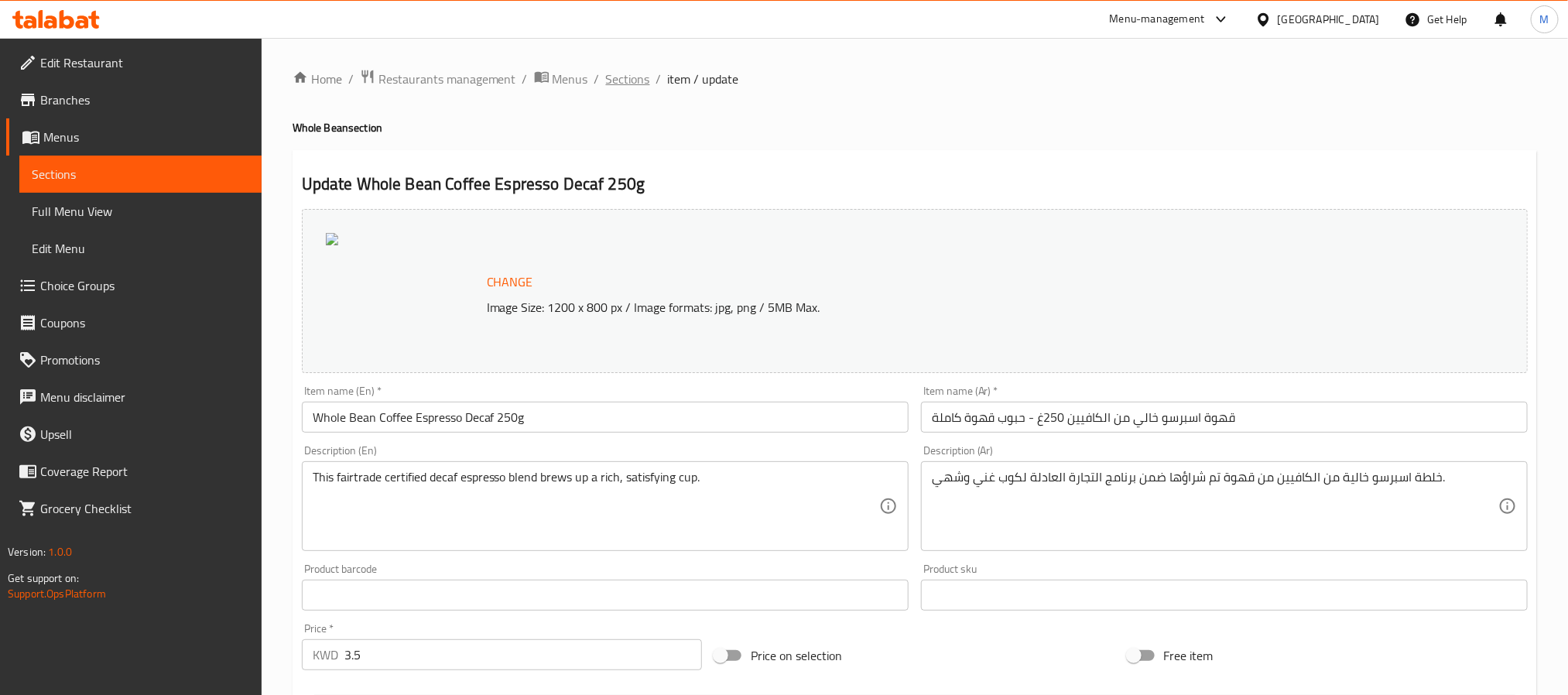
click at [634, 88] on span "Sections" at bounding box center [628, 79] width 44 height 18
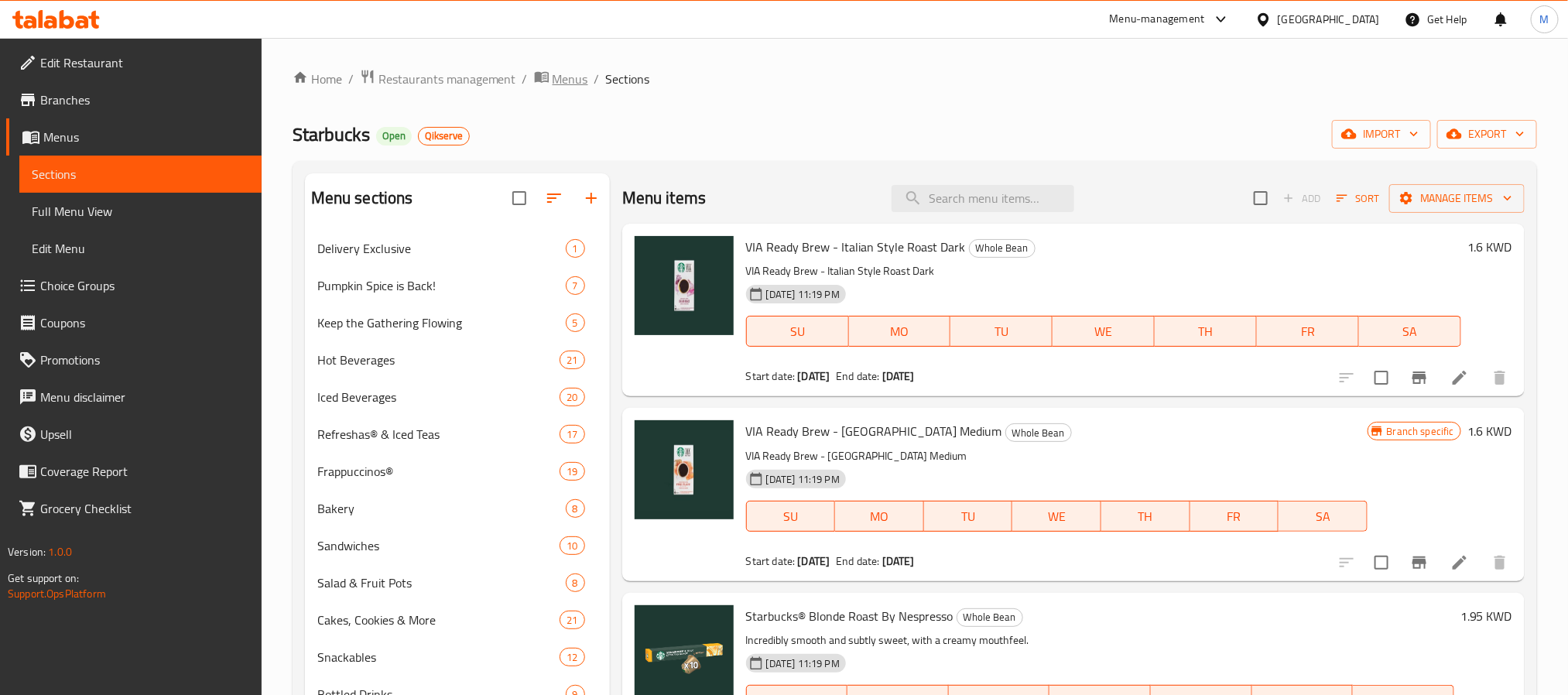
click at [564, 82] on span "Menus" at bounding box center [570, 79] width 36 height 18
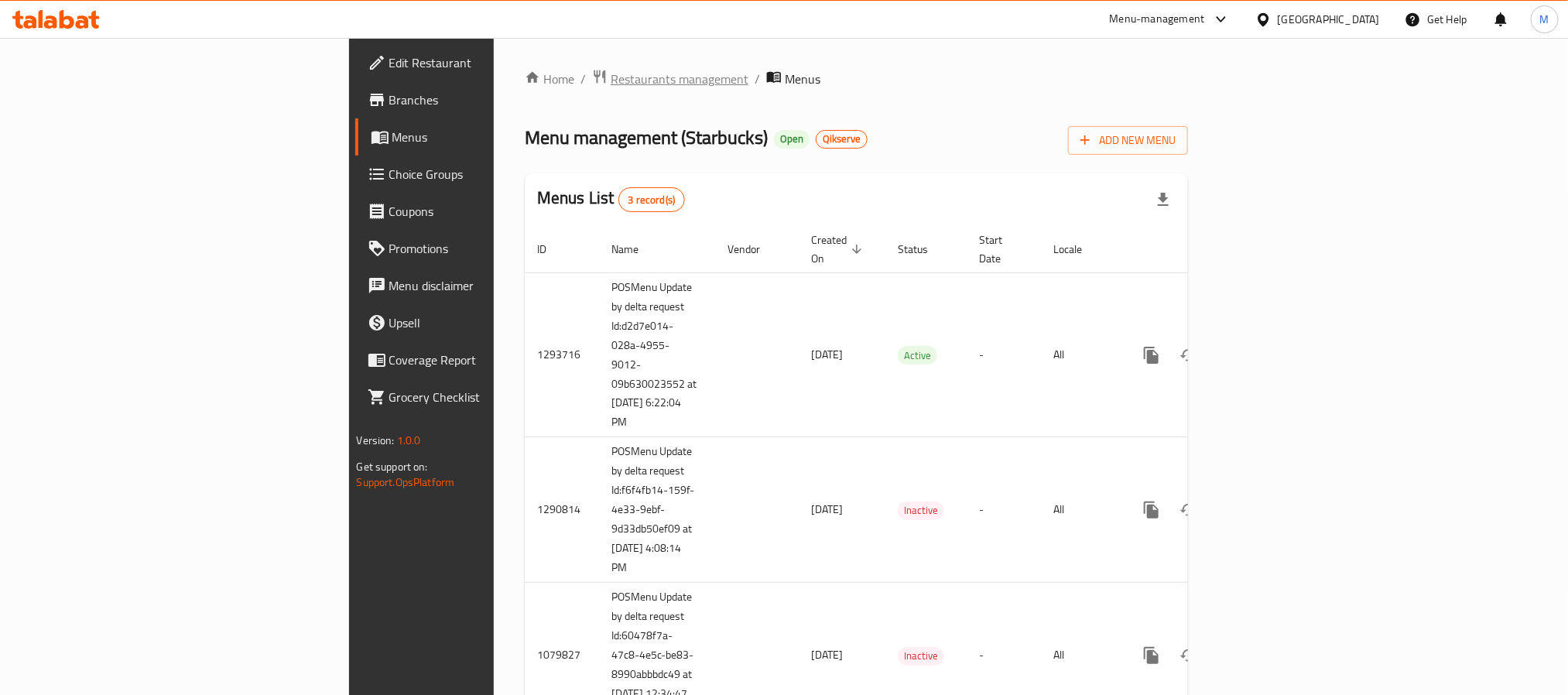
click at [611, 74] on span "Restaurants management" at bounding box center [679, 79] width 138 height 18
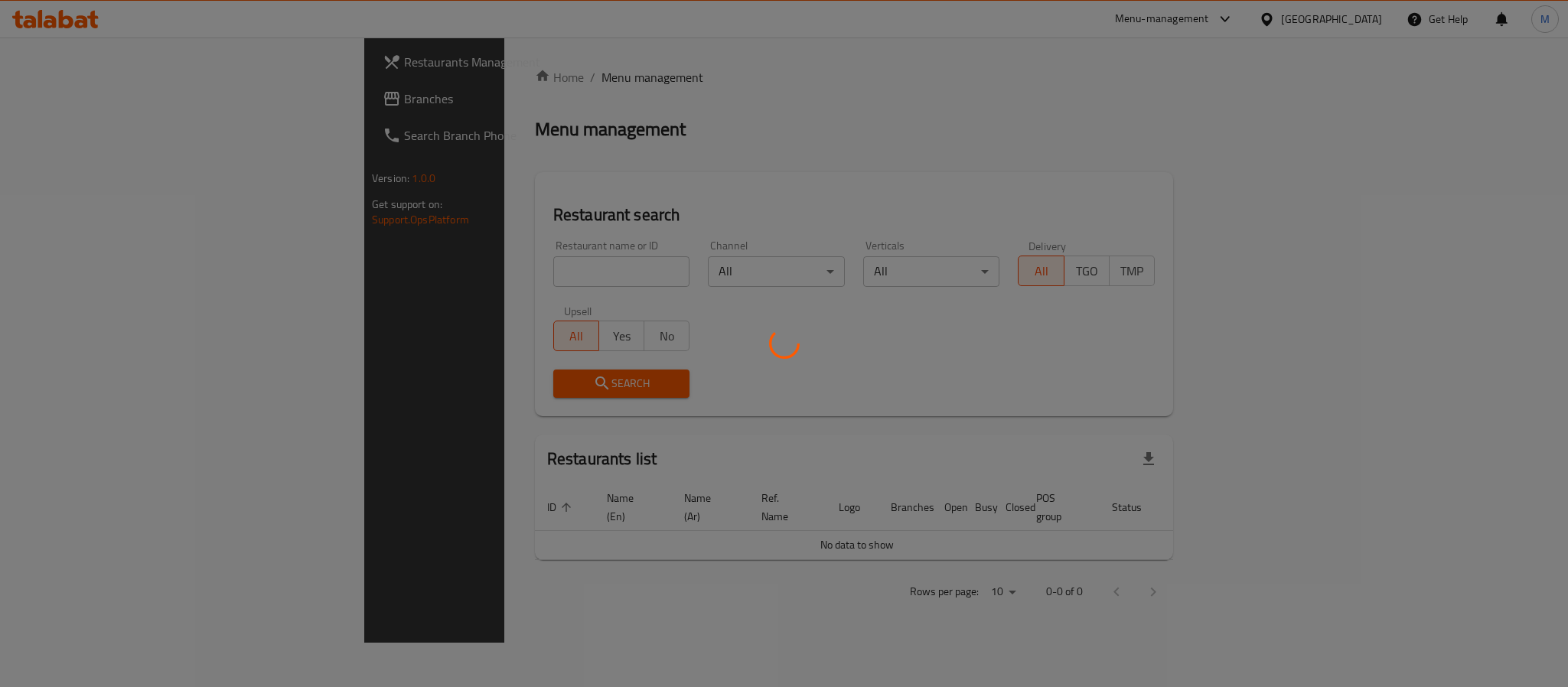
click at [145, 114] on div at bounding box center [784, 344] width 1568 height 687
click at [145, 104] on div at bounding box center [784, 344] width 1568 height 687
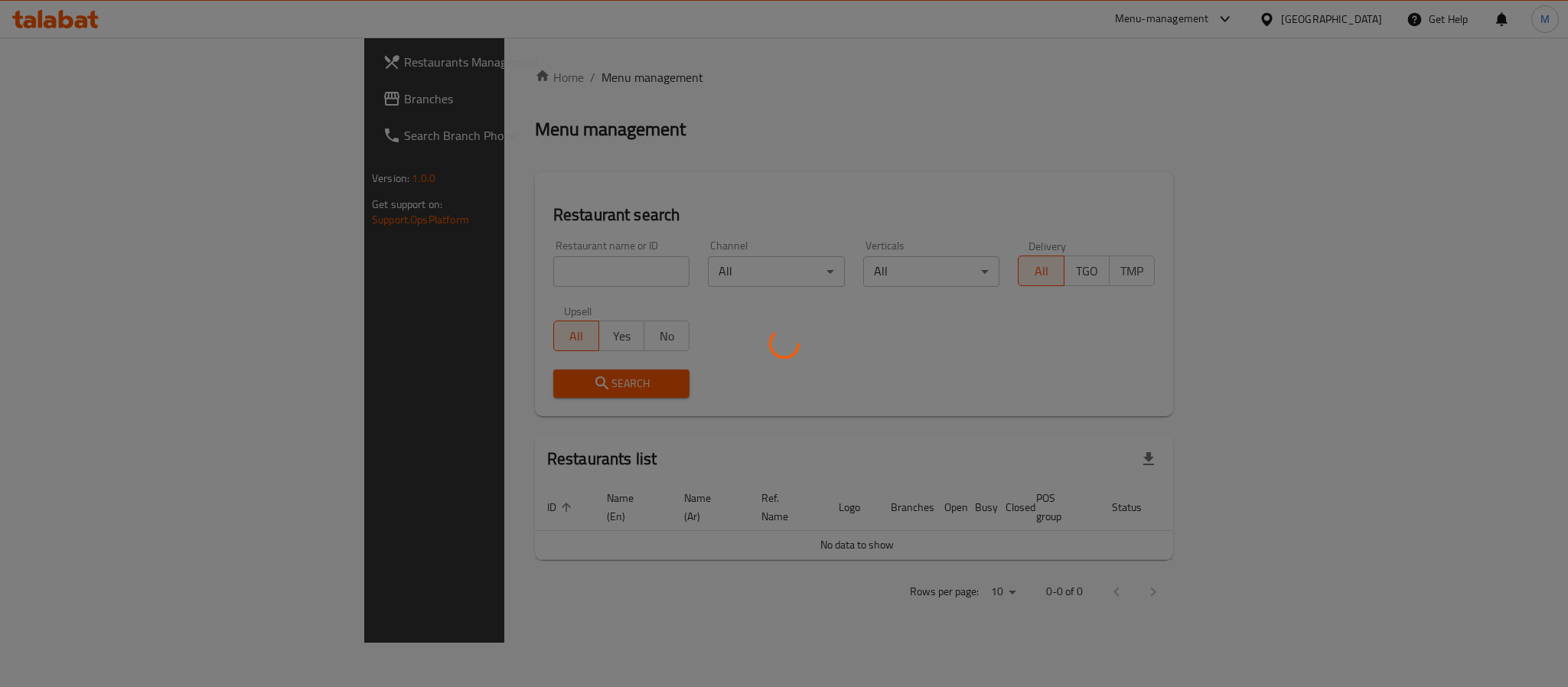
click at [145, 95] on div at bounding box center [784, 344] width 1568 height 687
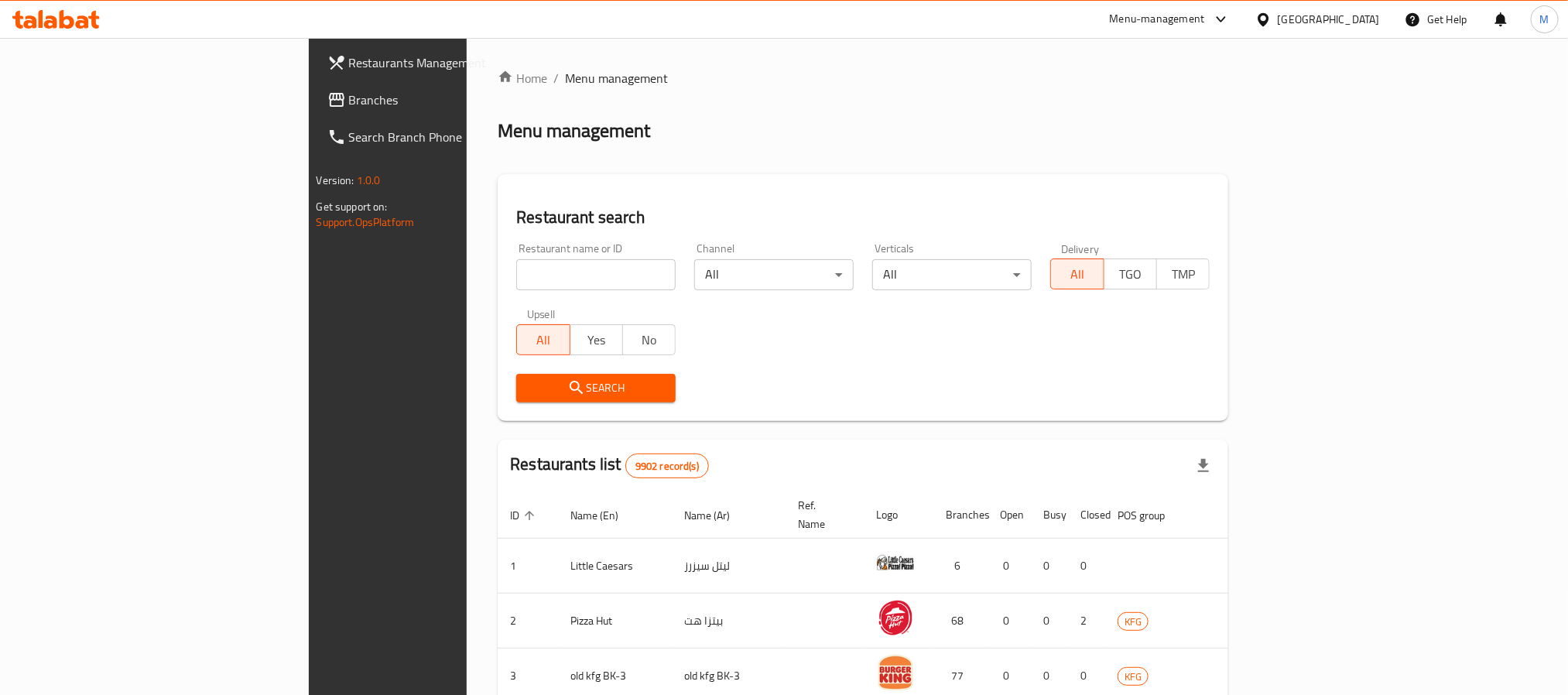
click at [349, 91] on span "Branches" at bounding box center [453, 100] width 209 height 18
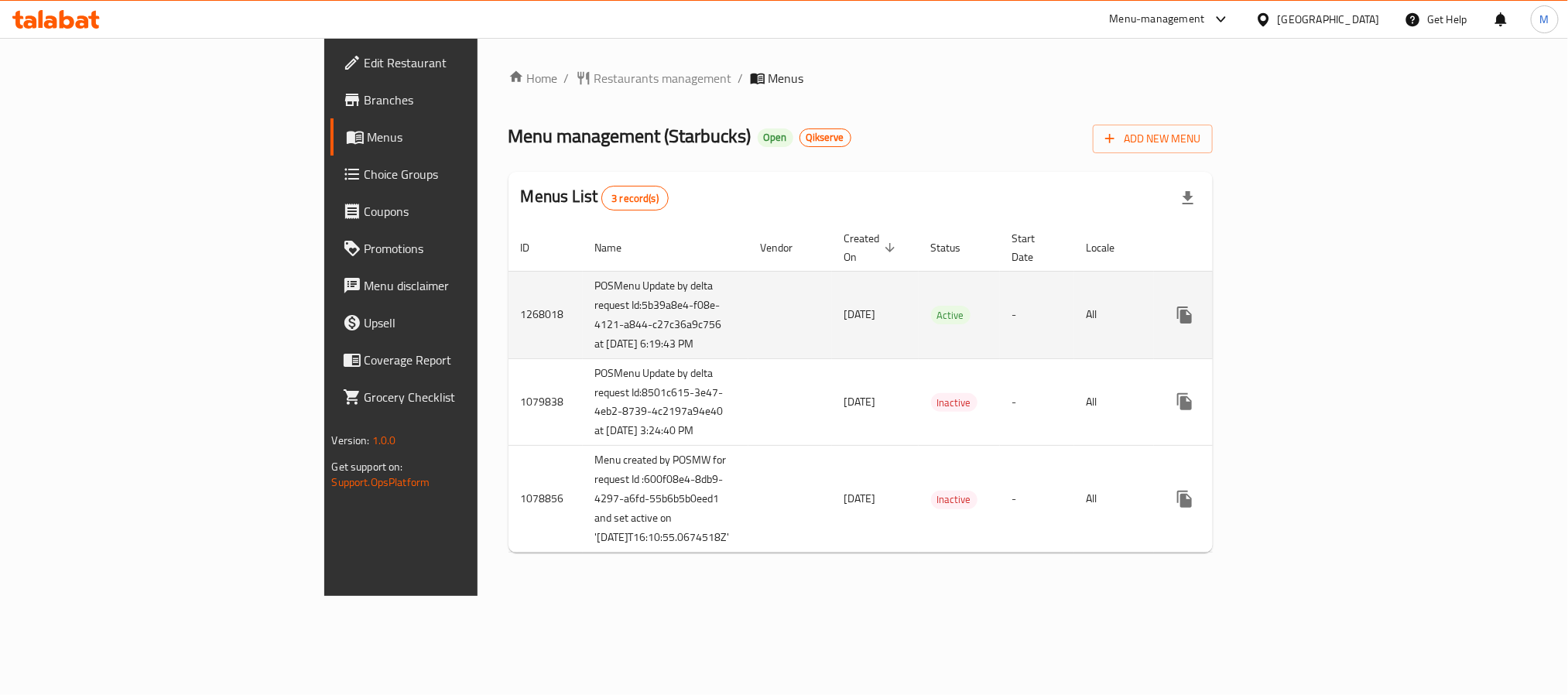
click at [1315, 328] on link "enhanced table" at bounding box center [1296, 315] width 38 height 38
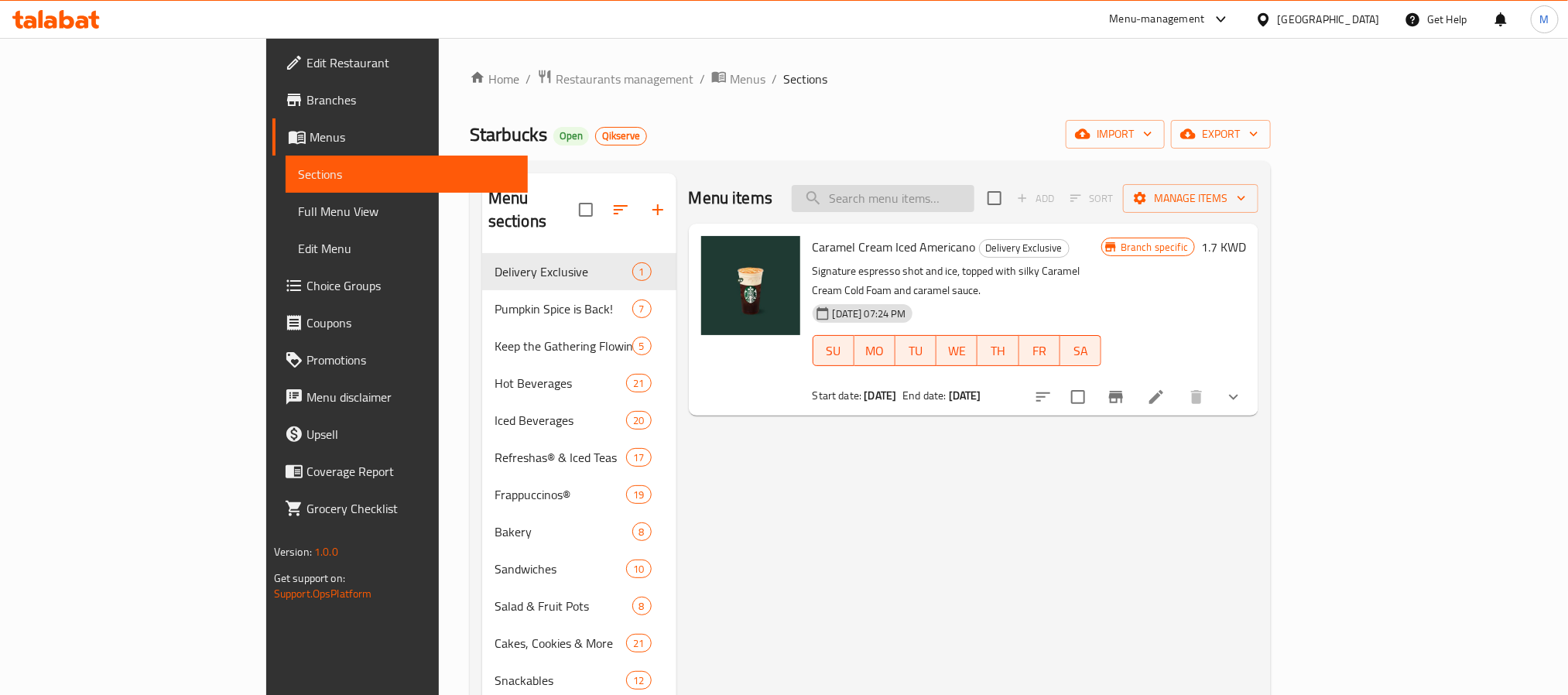
click at [974, 208] on input "search" at bounding box center [883, 198] width 183 height 28
paste input "Whole Bean Coffee Espresso Decaf 250g"
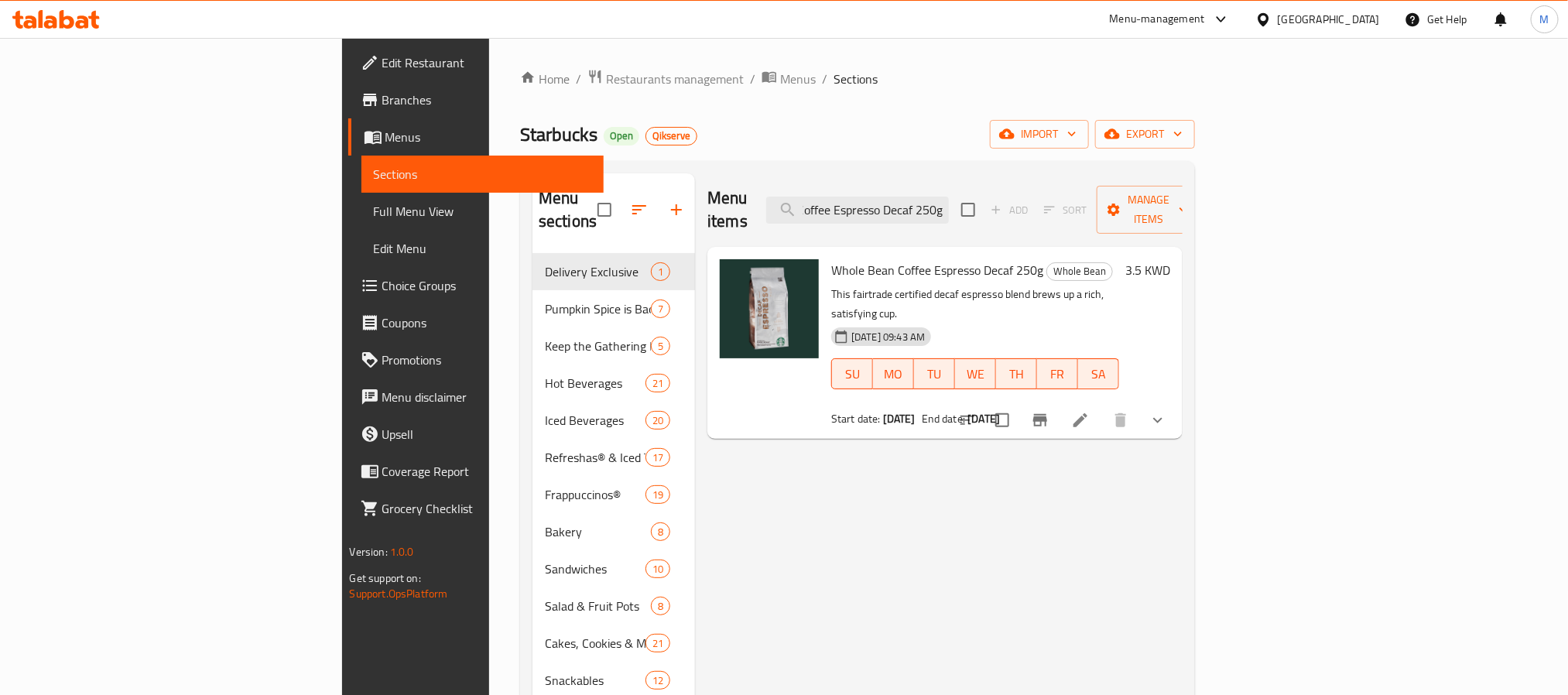
type input "Whole Bean Coffee Espresso Decaf 250g"
click at [1090, 411] on icon at bounding box center [1080, 420] width 18 height 18
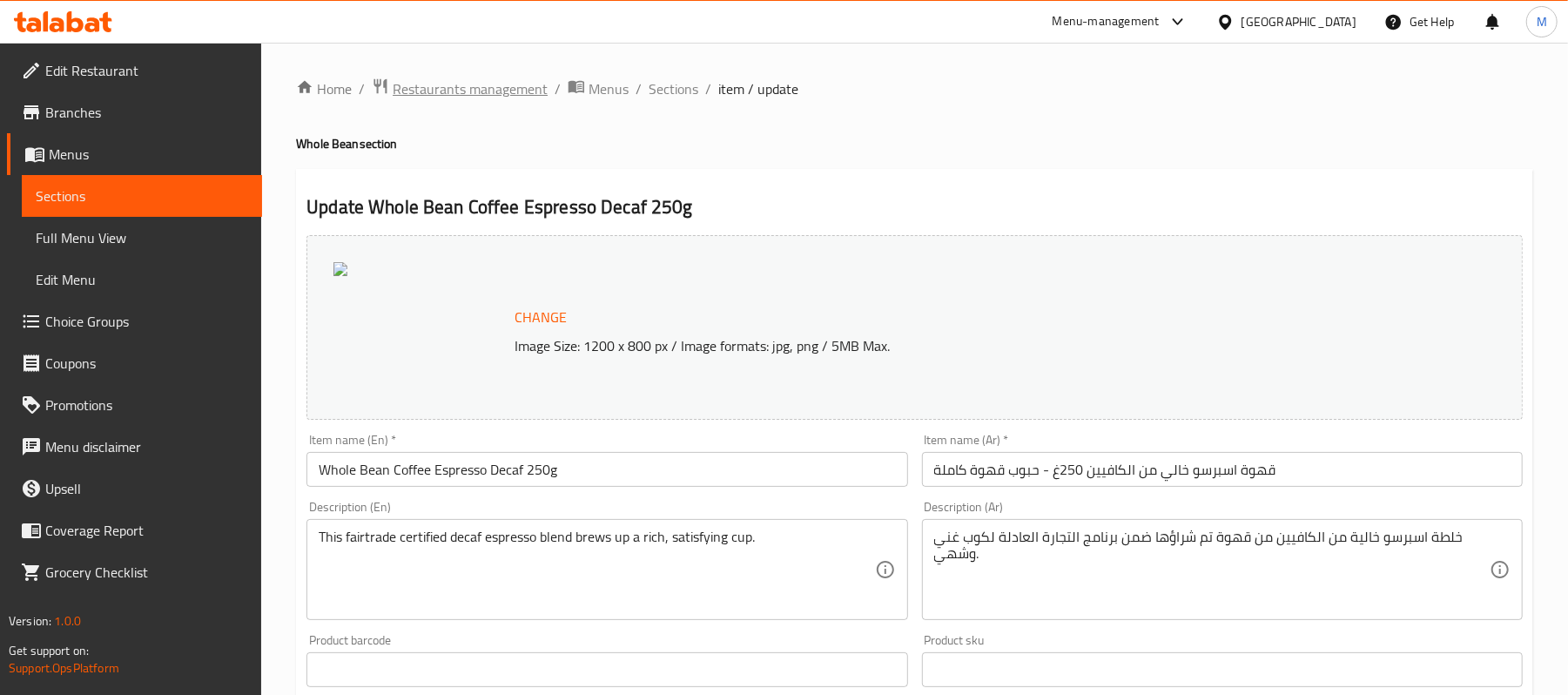
click at [470, 83] on span "Restaurants management" at bounding box center [470, 89] width 155 height 21
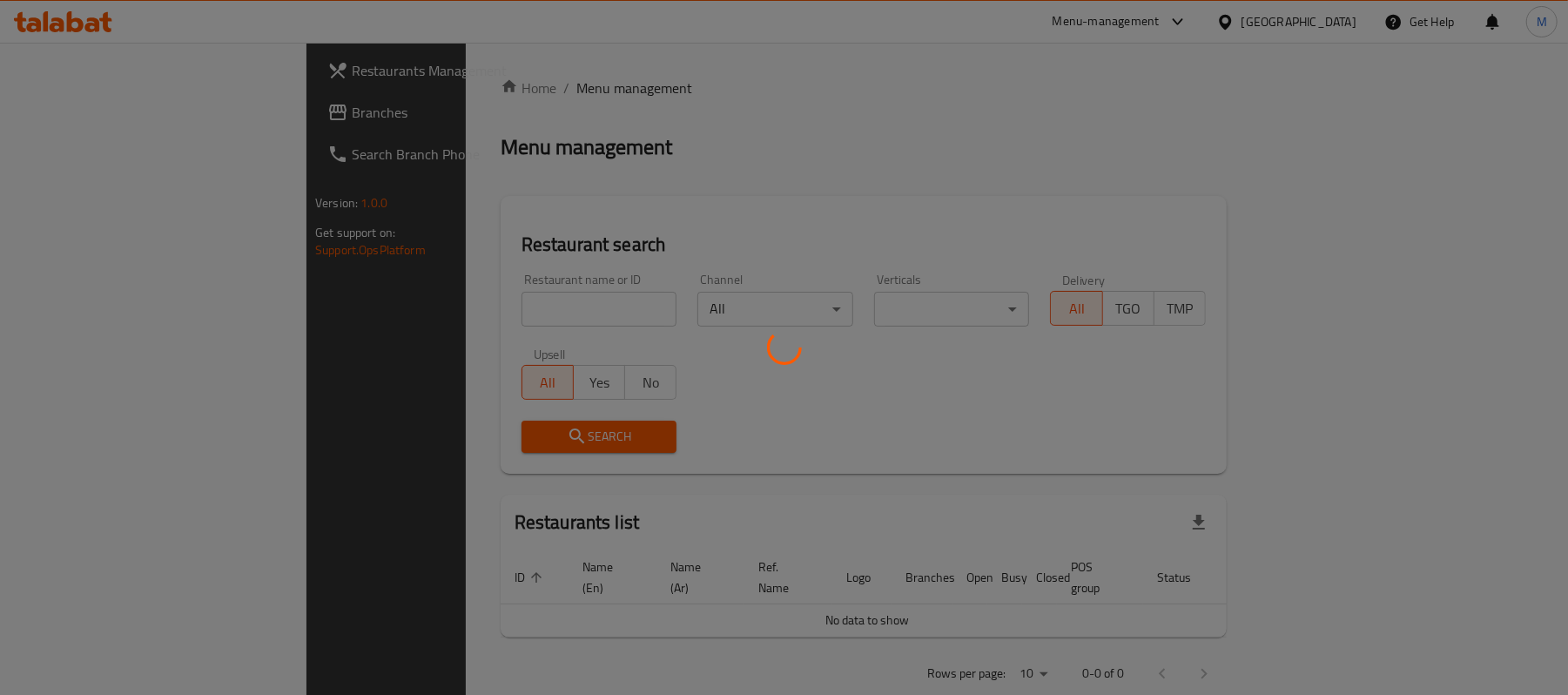
click at [165, 120] on div at bounding box center [784, 347] width 1568 height 695
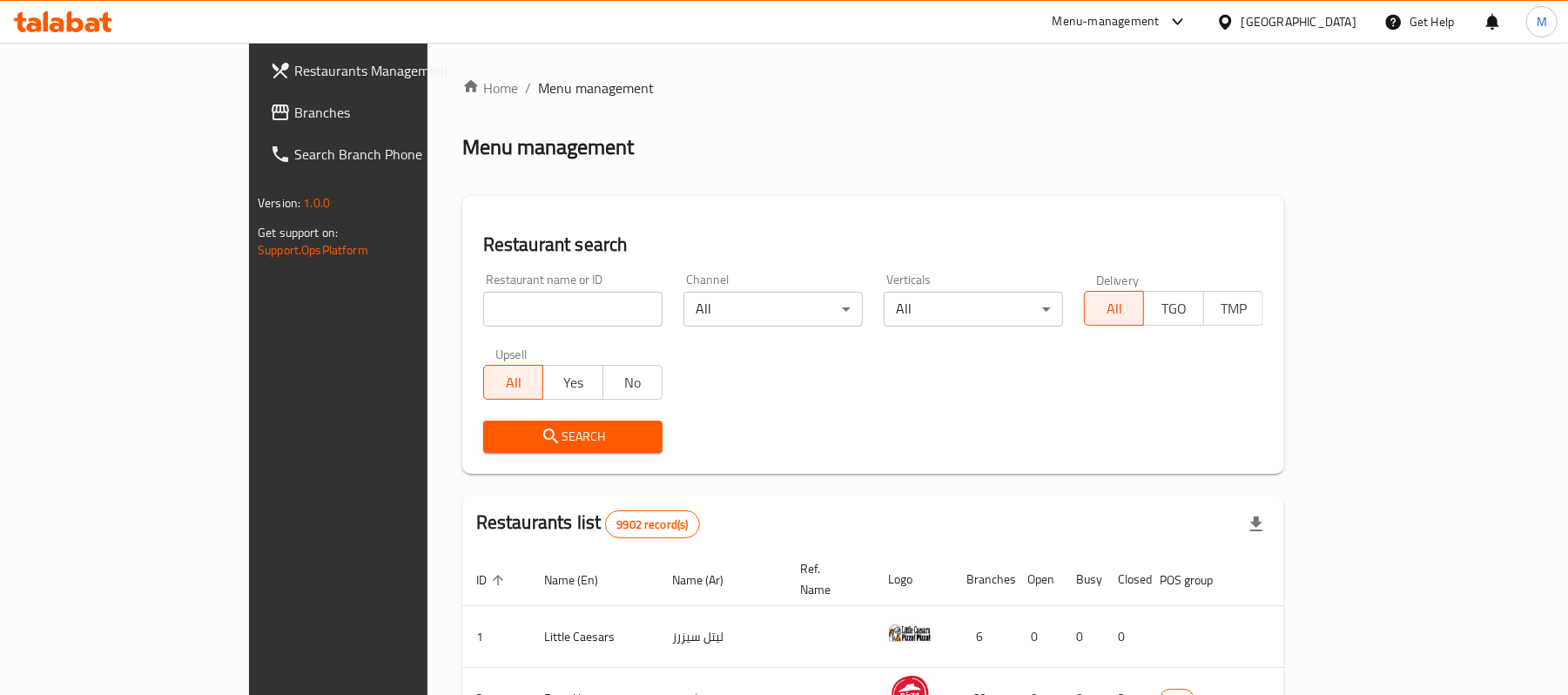
click at [249, 116] on div "Restaurants Management Branches Search Branch Phone Version: 1.0.0 Get support …" at bounding box center [784, 625] width 1070 height 1163
click at [294, 116] on span "Branches" at bounding box center [396, 113] width 203 height 21
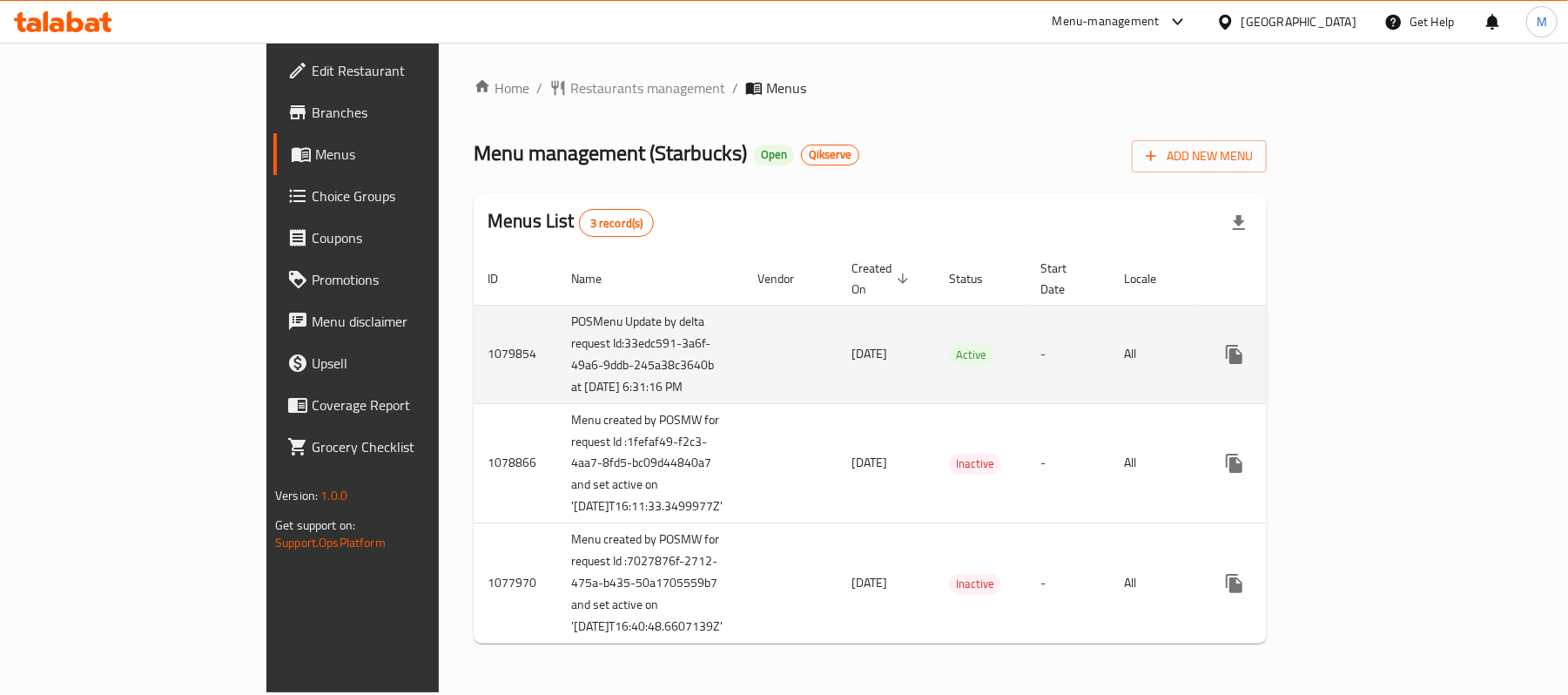
click at [1368, 360] on icon "enhanced table" at bounding box center [1360, 355] width 16 height 16
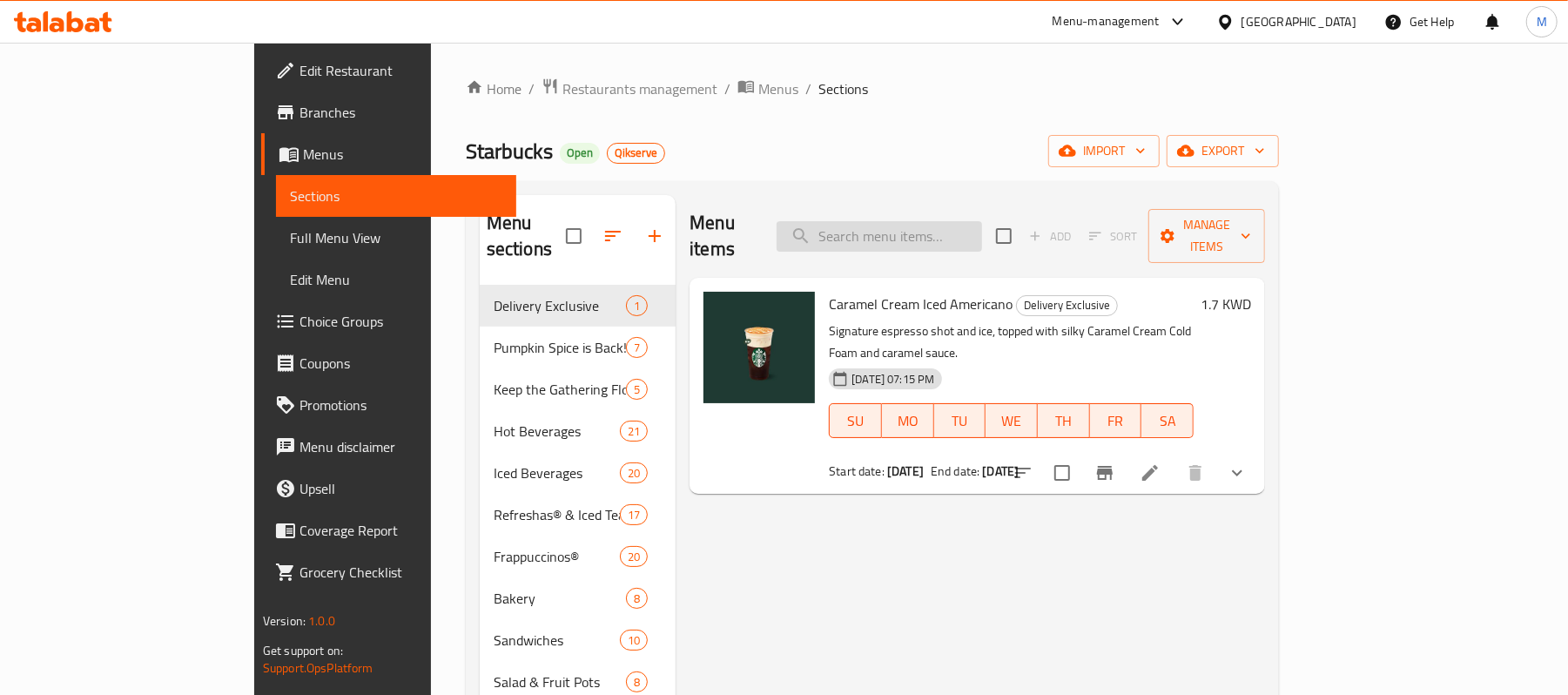
click at [975, 223] on input "search" at bounding box center [879, 236] width 205 height 31
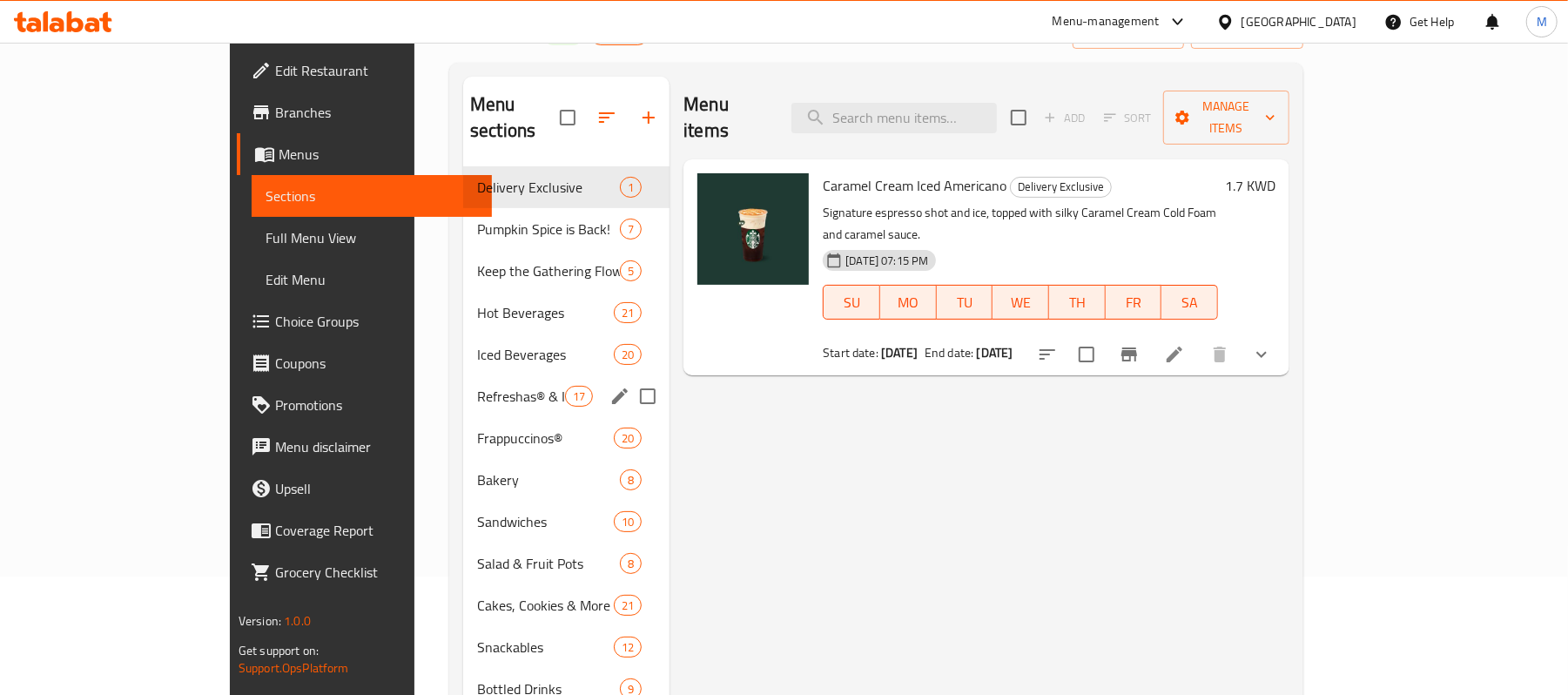
scroll to position [248, 0]
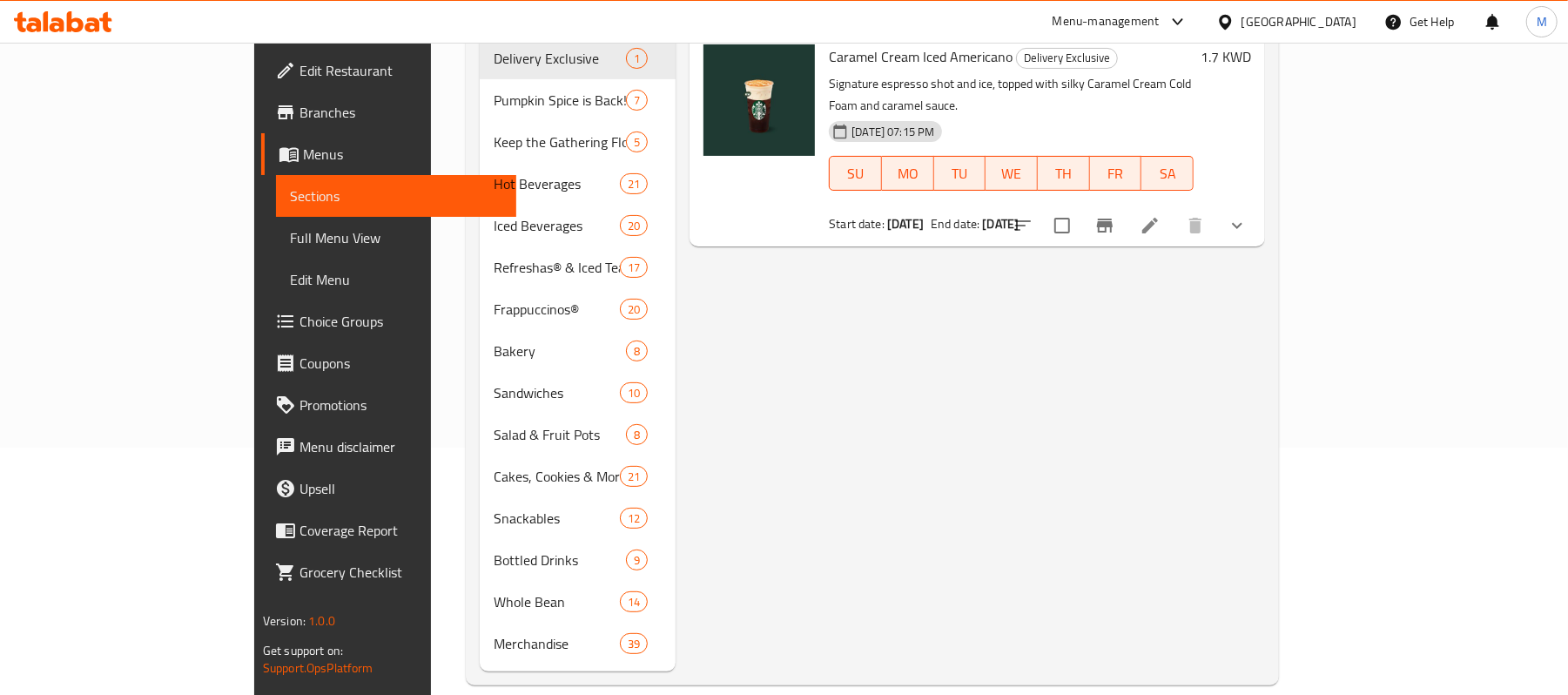
click at [466, 569] on div "Menu sections Delivery Exclusive 1 Pumpkin Spice is Back! 7 Keep the Gathering …" at bounding box center [872, 309] width 813 height 751
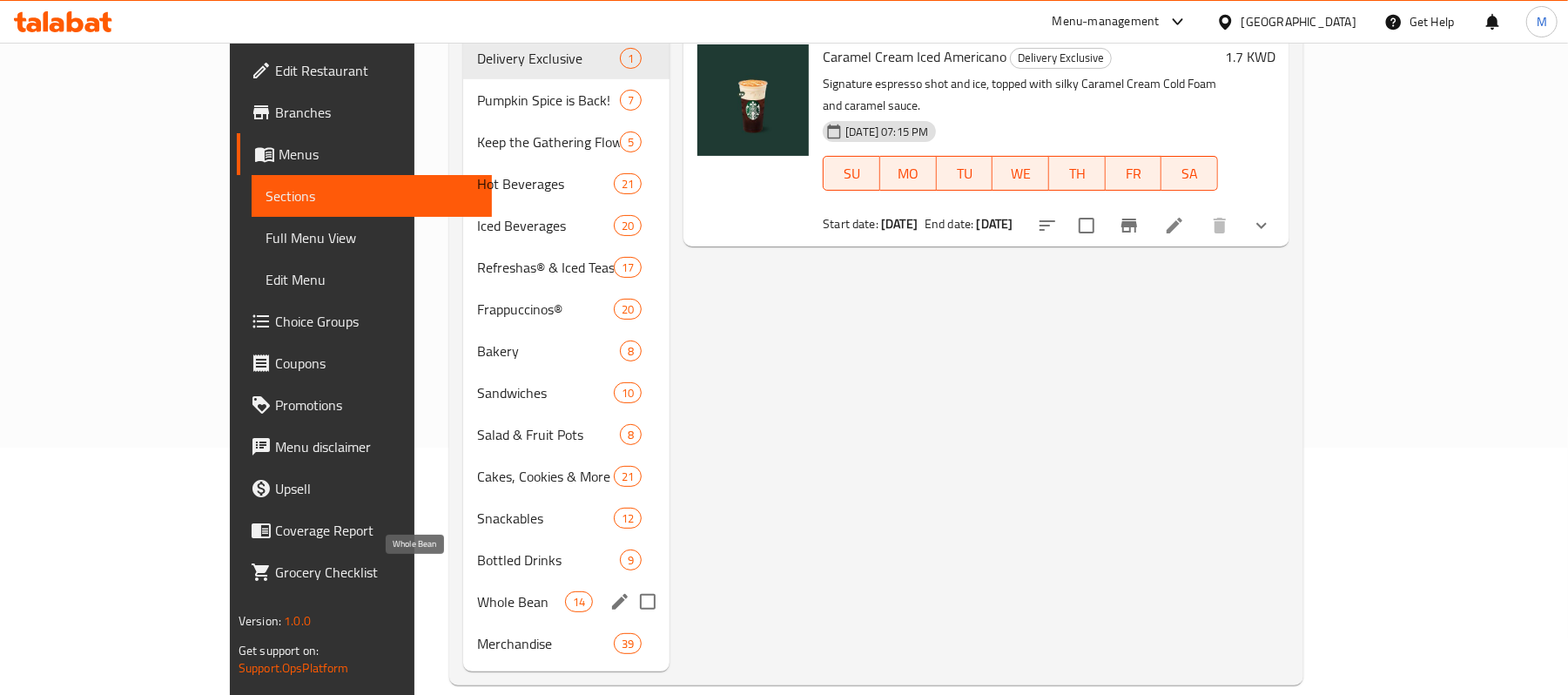
click at [477, 592] on span "Whole Bean" at bounding box center [521, 602] width 88 height 21
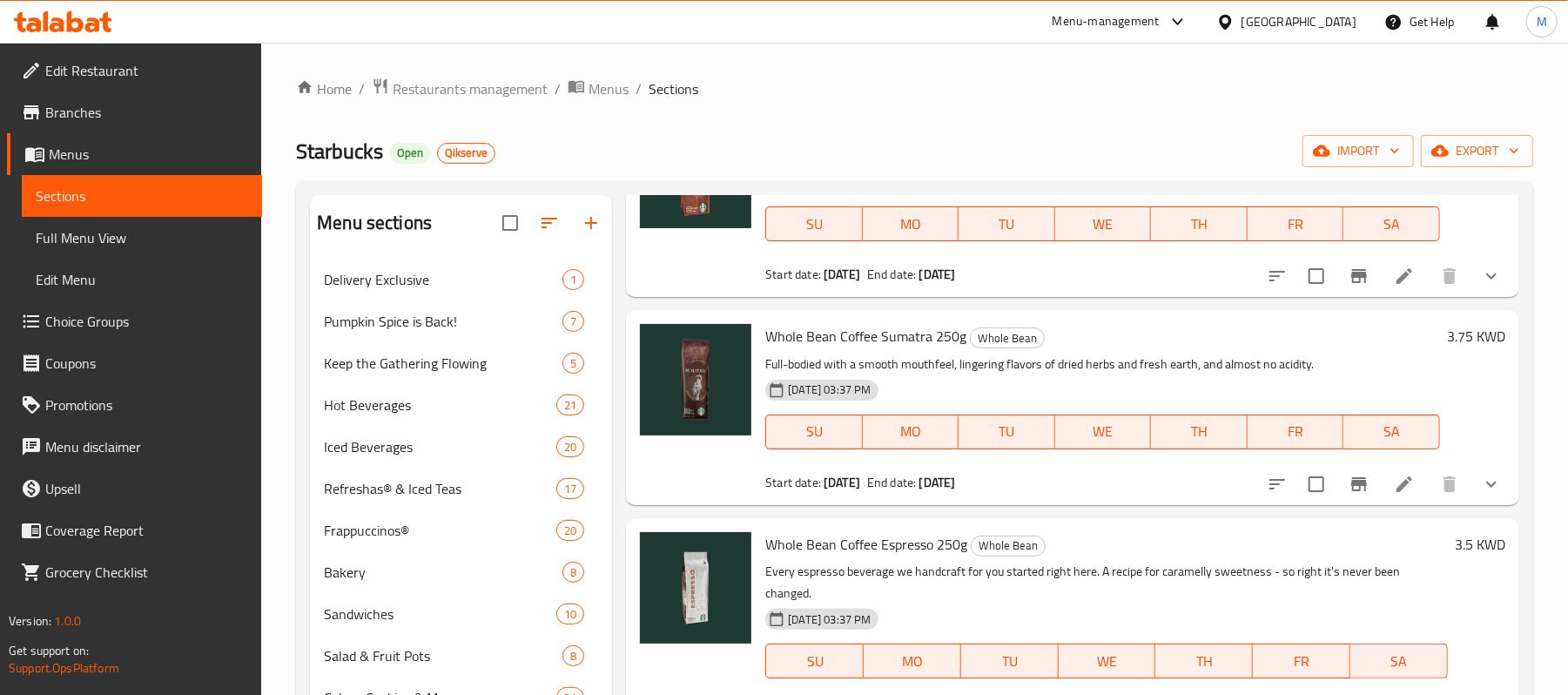
scroll to position [1555, 0]
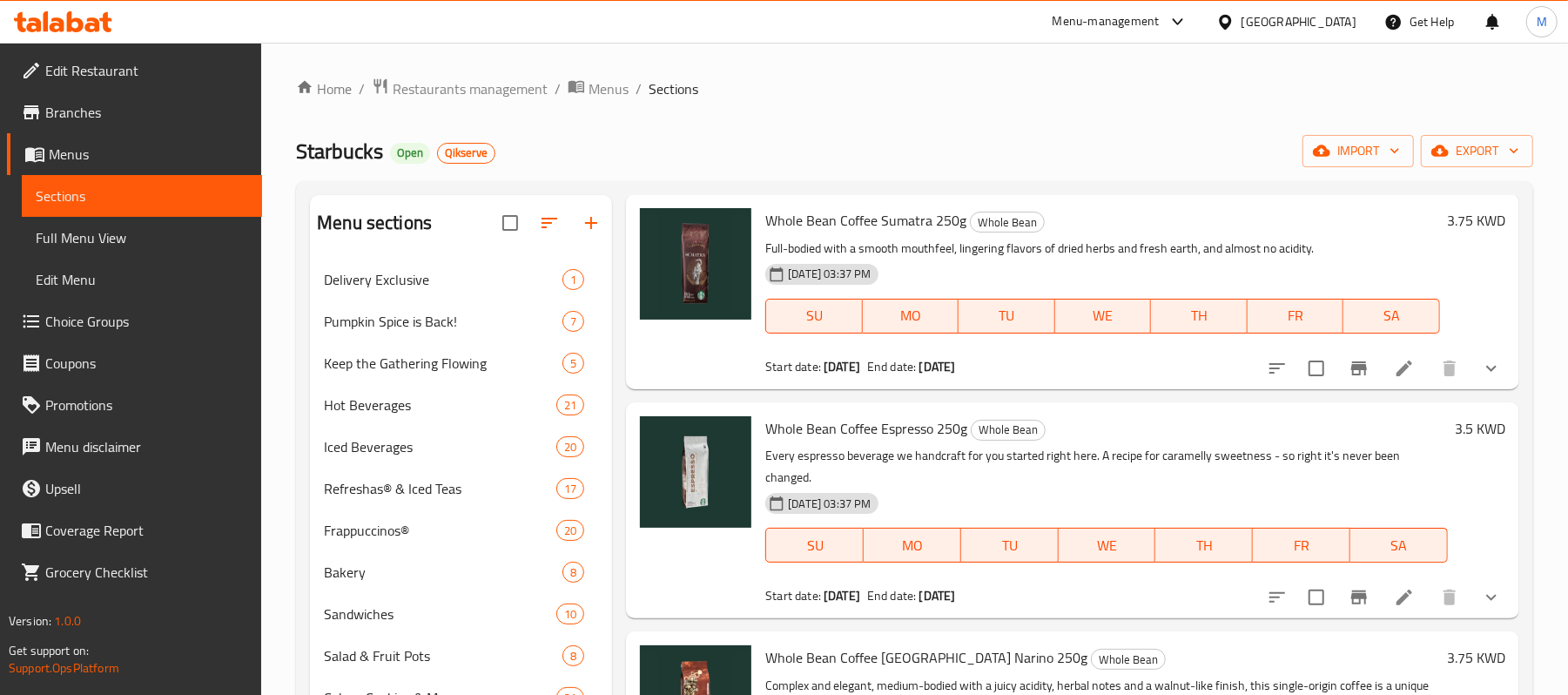
click at [1397, 600] on icon at bounding box center [1405, 597] width 16 height 16
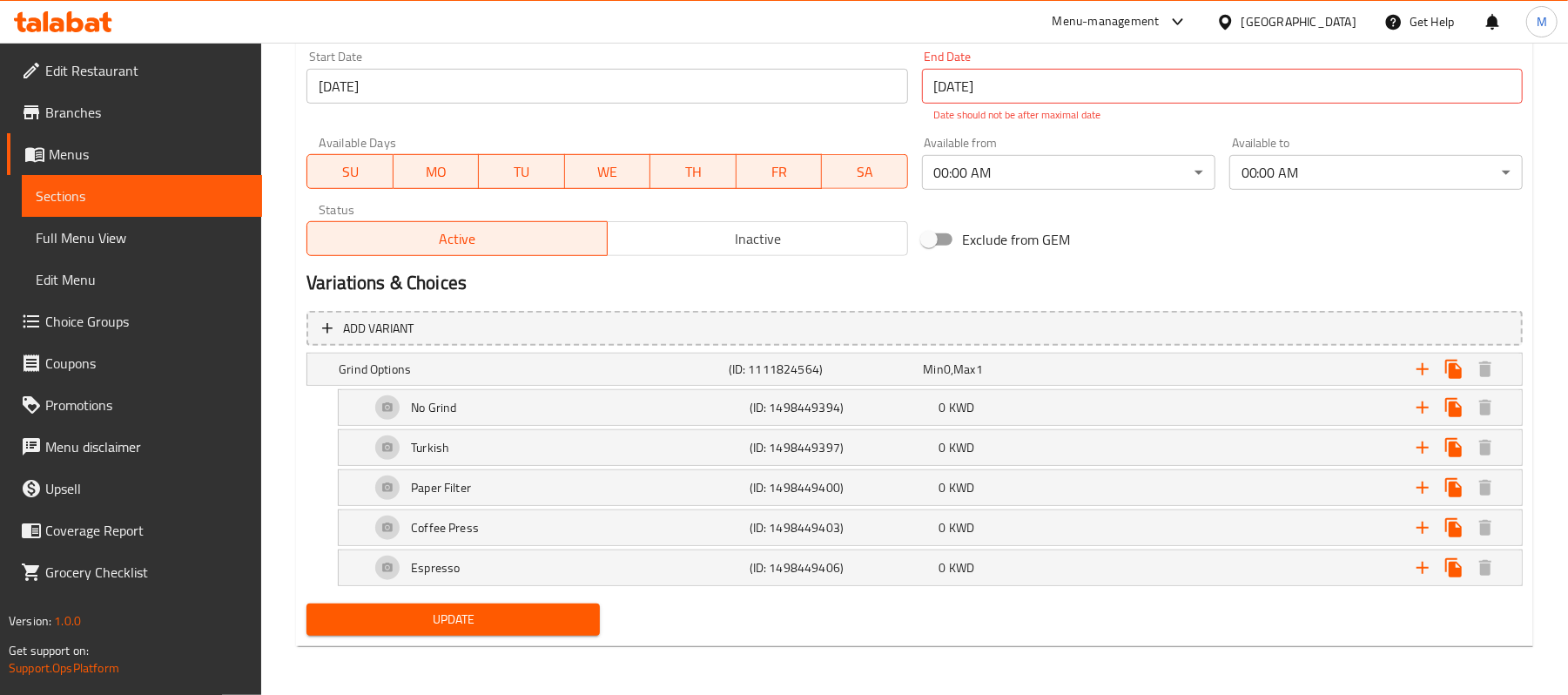
scroll to position [763, 0]
